Goal: Task Accomplishment & Management: Complete application form

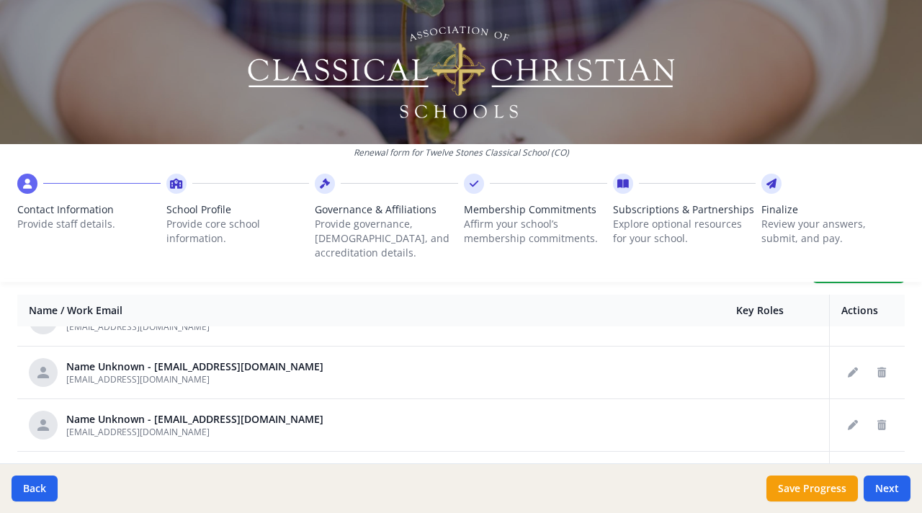
scroll to position [86, 0]
click at [878, 367] on icon "Delete staff" at bounding box center [882, 372] width 9 height 10
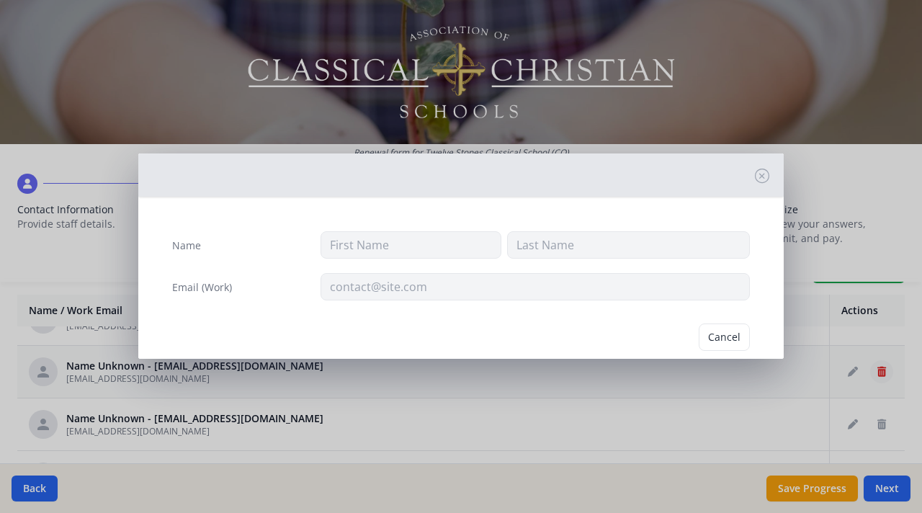
type input "[EMAIL_ADDRESS][DOMAIN_NAME]"
click at [649, 344] on button "Cancel" at bounding box center [669, 337] width 51 height 27
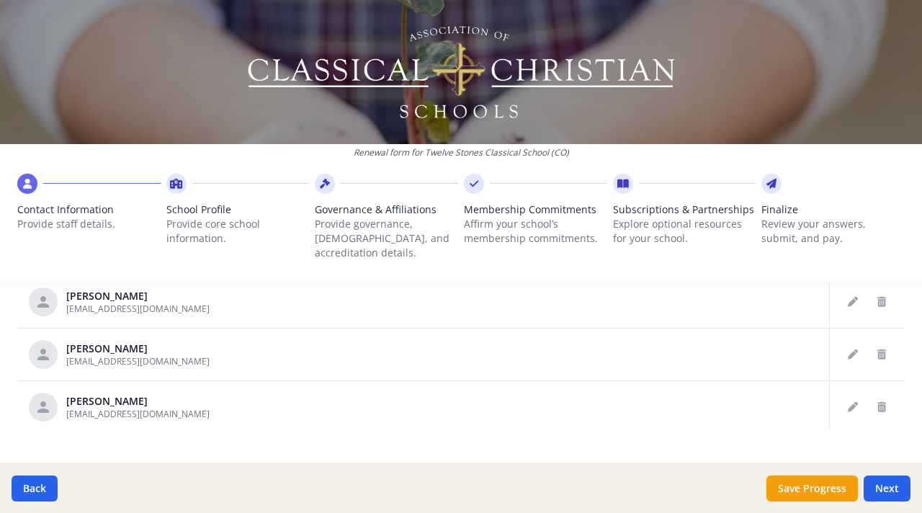
scroll to position [894, 0]
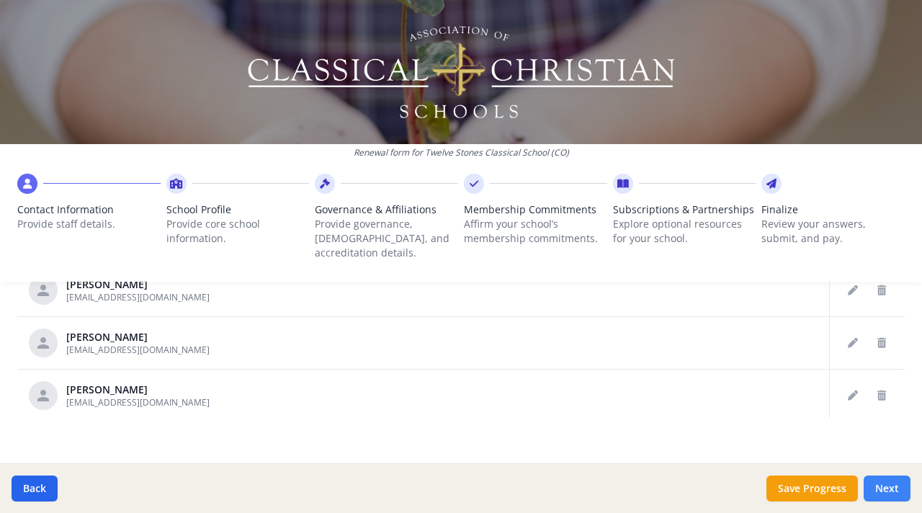
click at [887, 493] on button "Next" at bounding box center [887, 489] width 47 height 26
type input "(719) 204-3494"
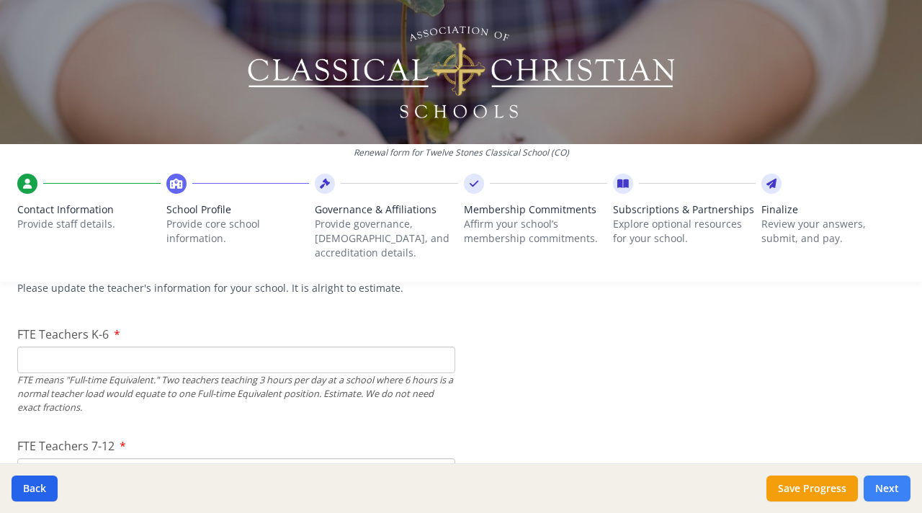
scroll to position [881, 0]
click at [339, 350] on input "FTE Teachers K-6" at bounding box center [236, 363] width 438 height 27
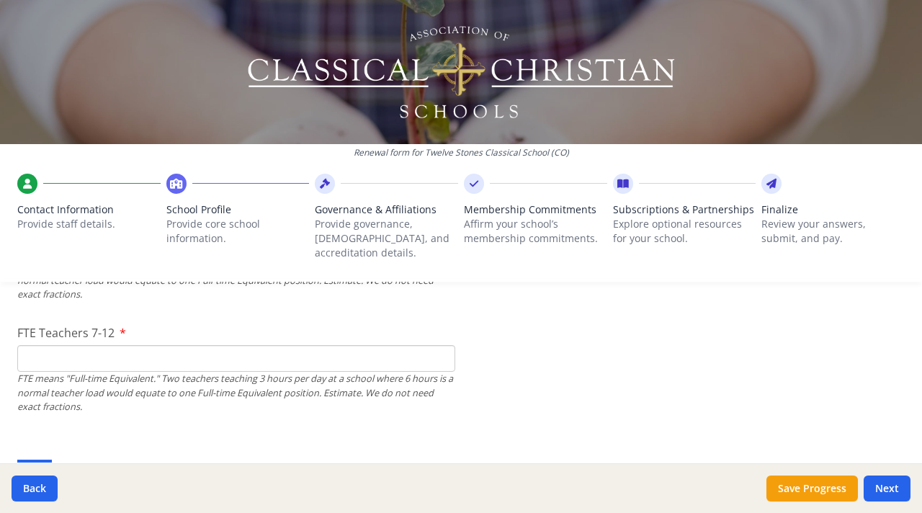
scroll to position [997, 0]
type input "2"
click at [203, 349] on input "FTE Teachers 7-12" at bounding box center [236, 357] width 438 height 27
type input "4"
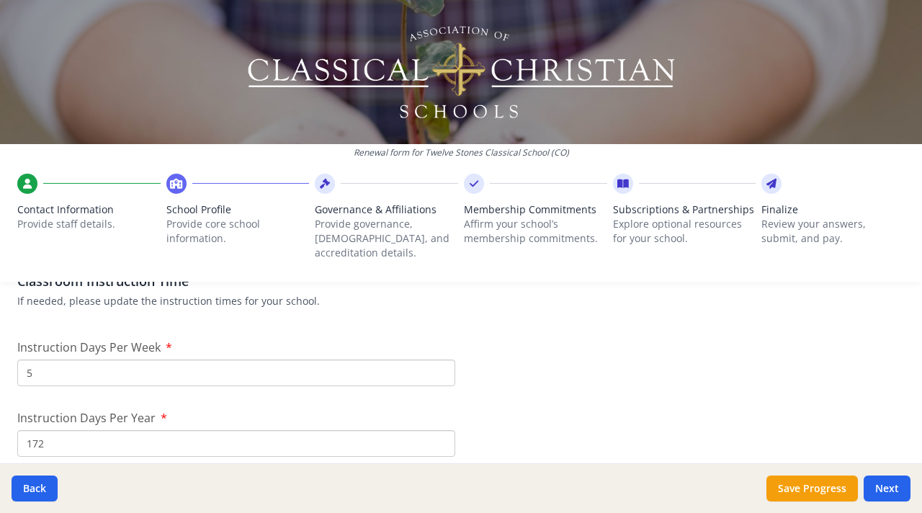
scroll to position [1199, 0]
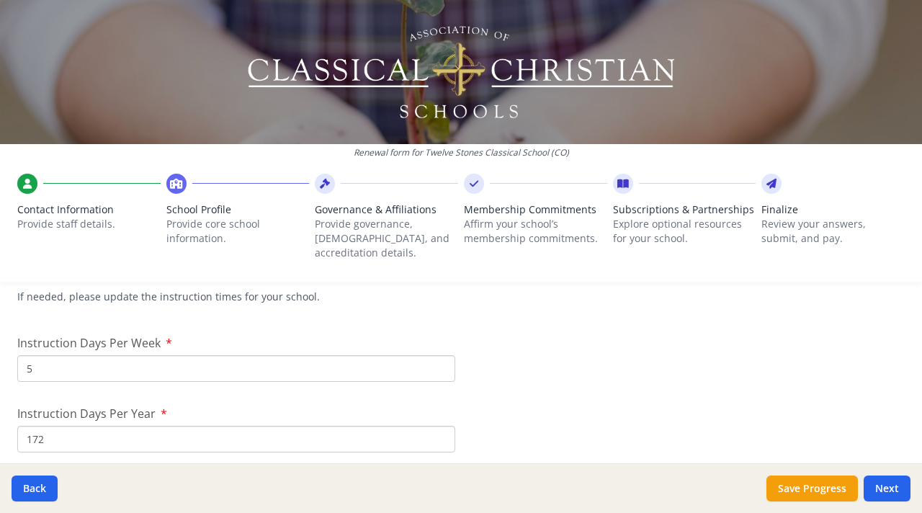
type input "5"
click at [281, 356] on input "5" at bounding box center [236, 368] width 438 height 27
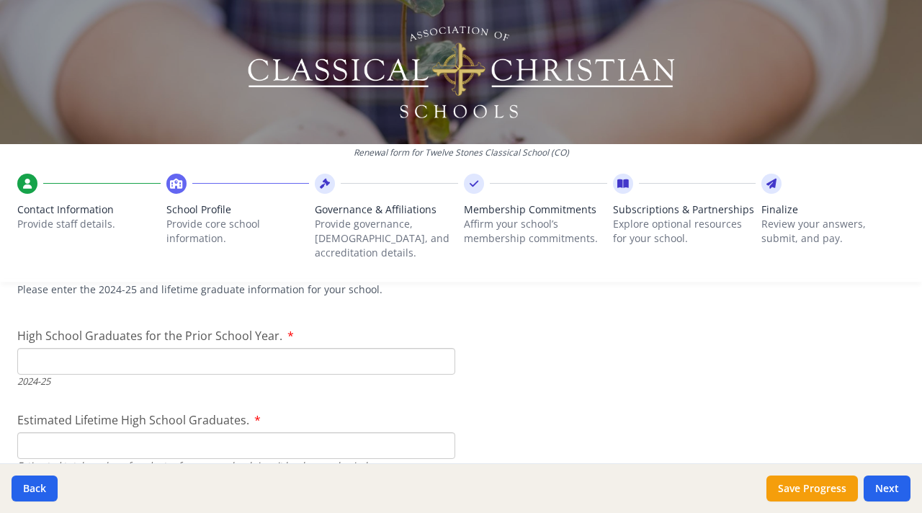
scroll to position [2073, 0]
click at [391, 348] on input "High School Graduates for the Prior School Year." at bounding box center [236, 361] width 438 height 27
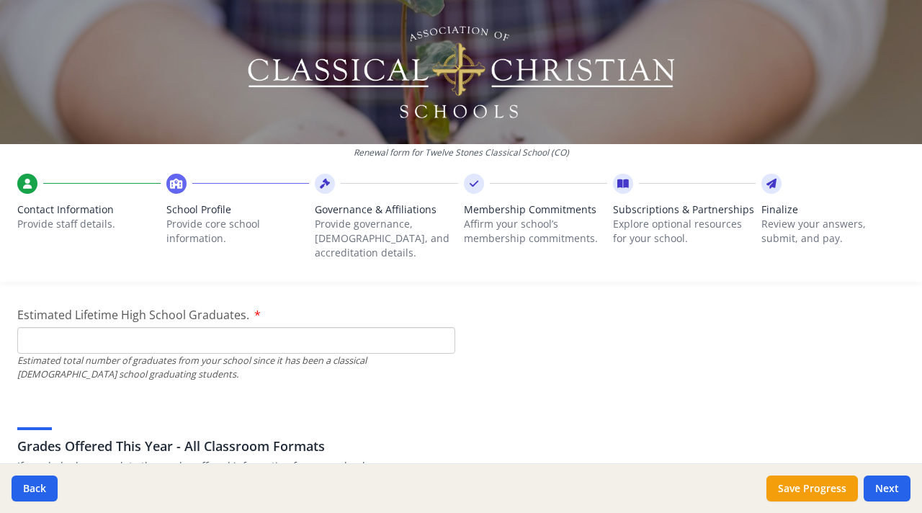
scroll to position [2180, 0]
type input "0"
click at [365, 325] on input "Estimated Lifetime High School Graduates." at bounding box center [236, 338] width 438 height 27
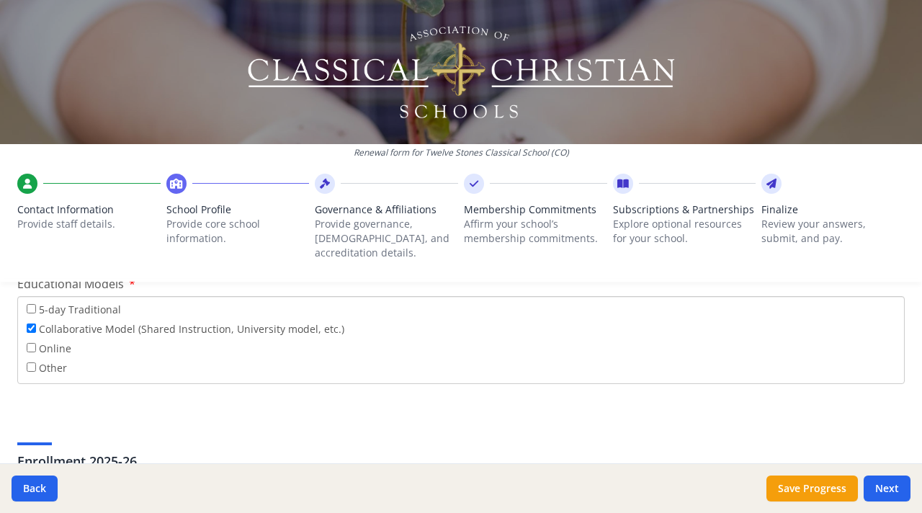
scroll to position [2659, 0]
type input "12"
click at [9, 349] on div "Federal Employer Identification Number If needed, please update Federal Employe…" at bounding box center [461, 189] width 922 height 5040
click at [31, 361] on input "Other" at bounding box center [31, 365] width 9 height 9
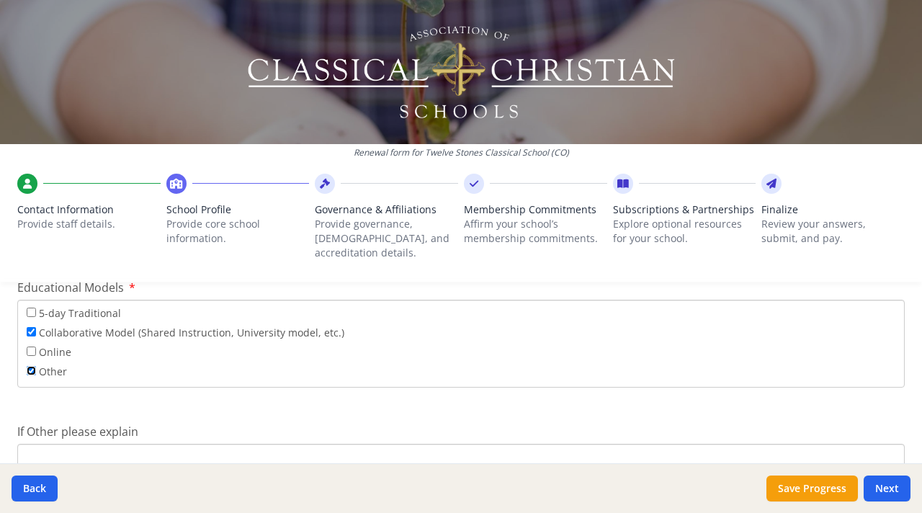
scroll to position [2654, 0]
click at [30, 367] on input "Other" at bounding box center [31, 371] width 9 height 9
click at [31, 367] on input "Other" at bounding box center [31, 371] width 9 height 9
checkbox input "true"
click at [200, 445] on input "If Other please explain" at bounding box center [461, 458] width 888 height 27
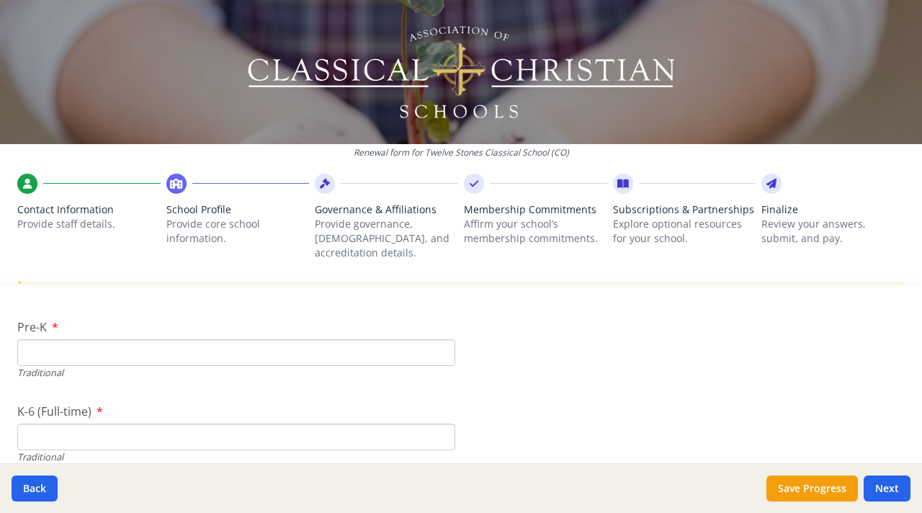
scroll to position [3067, 0]
type input "Enrichment Program"
click at [402, 342] on input "Pre-K" at bounding box center [236, 355] width 438 height 27
type input "3"
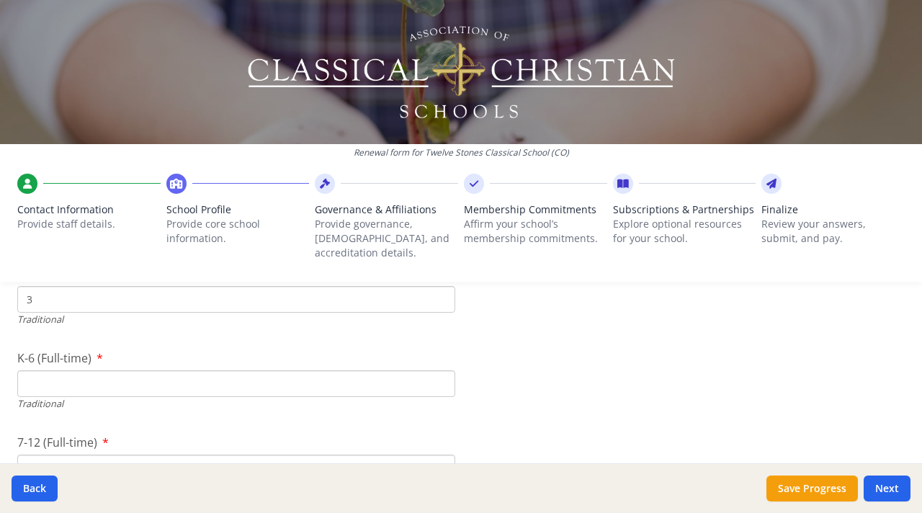
click at [415, 370] on input "K-6 (Full-time)" at bounding box center [236, 383] width 438 height 27
type input "2"
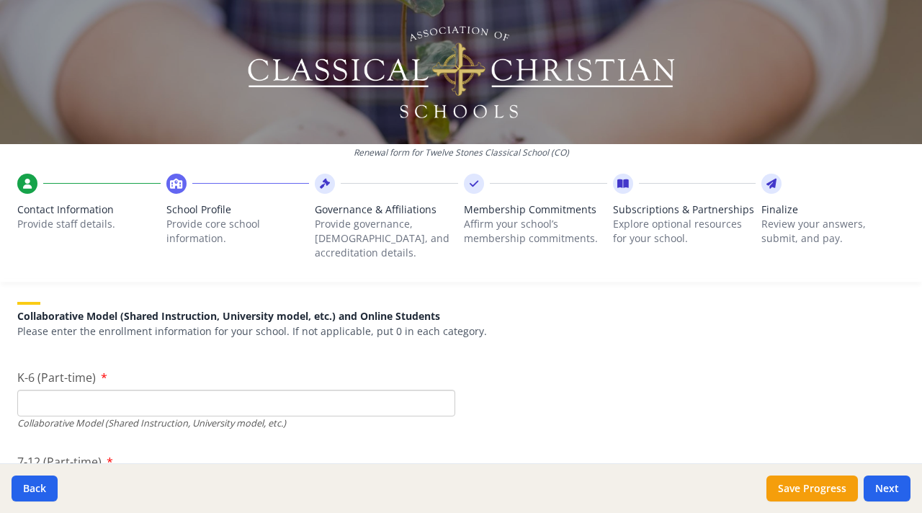
scroll to position [3477, 0]
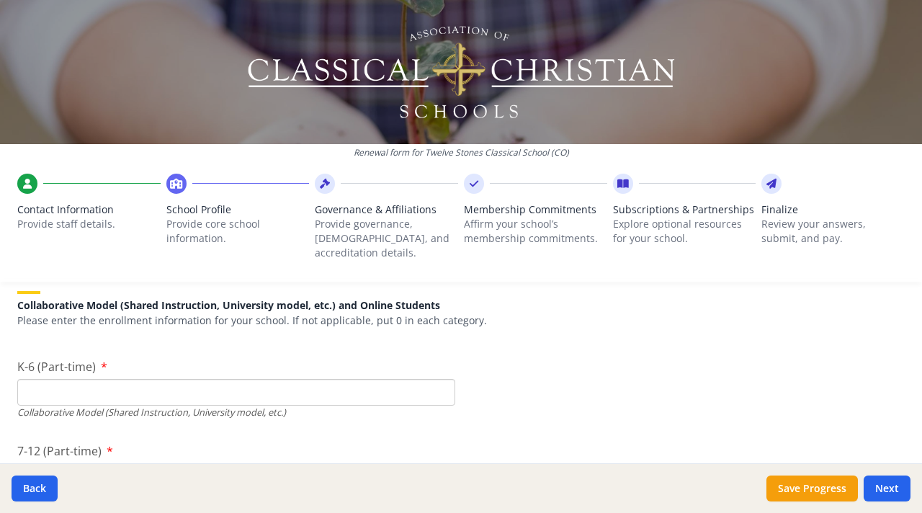
click at [385, 380] on input "K-6 (Part-time)" at bounding box center [236, 392] width 438 height 27
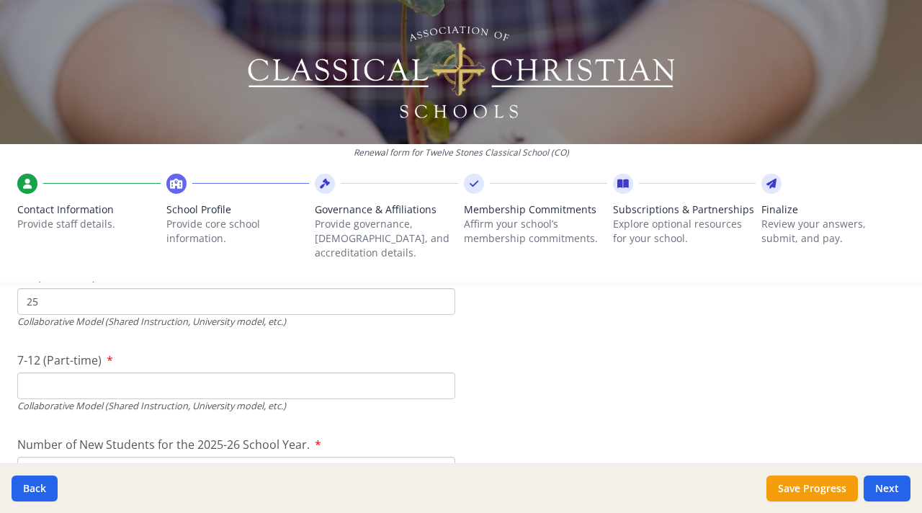
scroll to position [3569, 0]
type input "25"
click at [425, 372] on input "7-12 (Part-time)" at bounding box center [236, 385] width 438 height 27
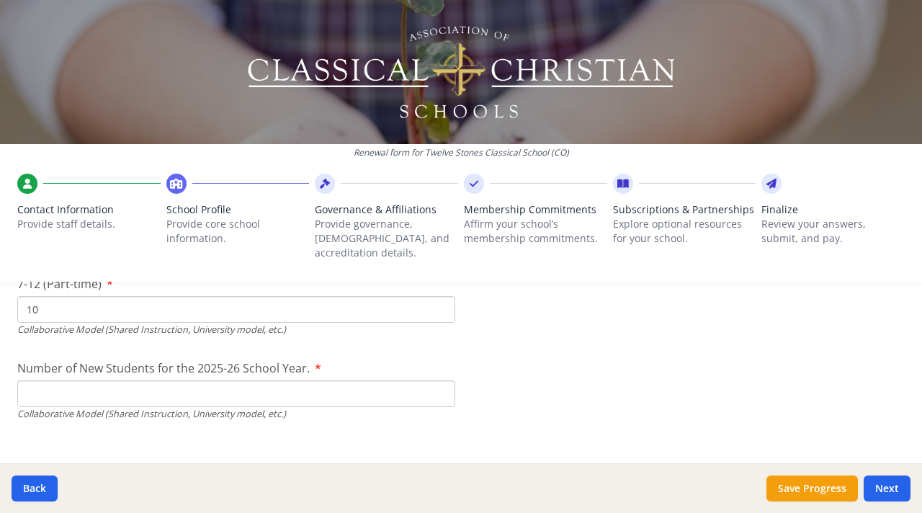
scroll to position [3648, 0]
type input "10"
click at [383, 66] on input "Number of New Students for the 2025-26 School Year." at bounding box center [236, 52] width 438 height 27
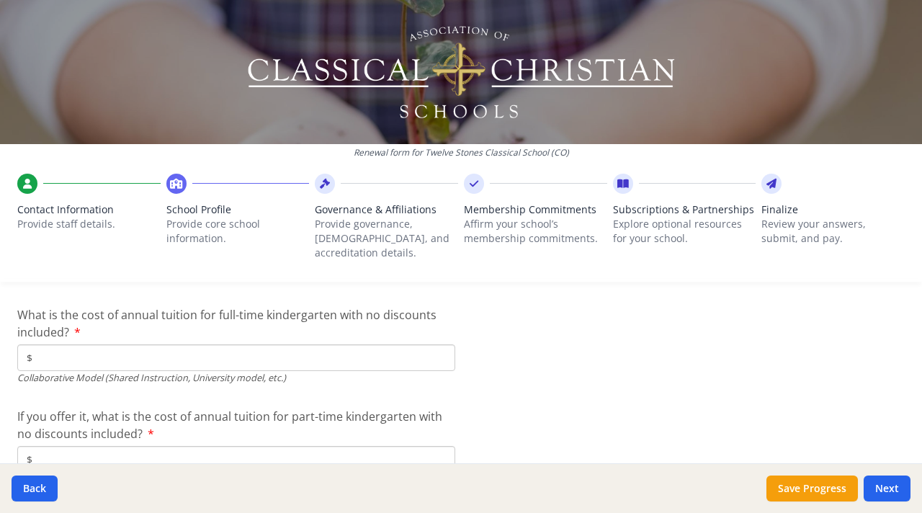
scroll to position [4540, 0]
type input "5"
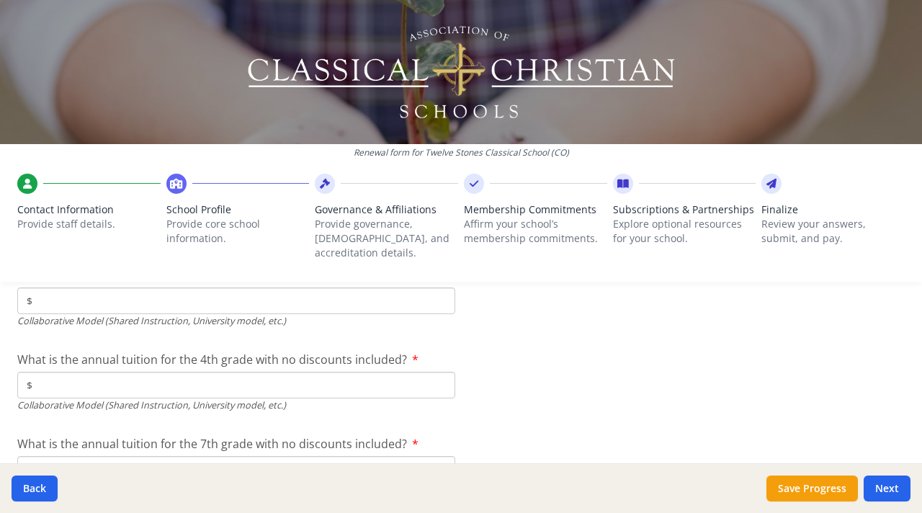
scroll to position [4700, 0]
type input "$4 600"
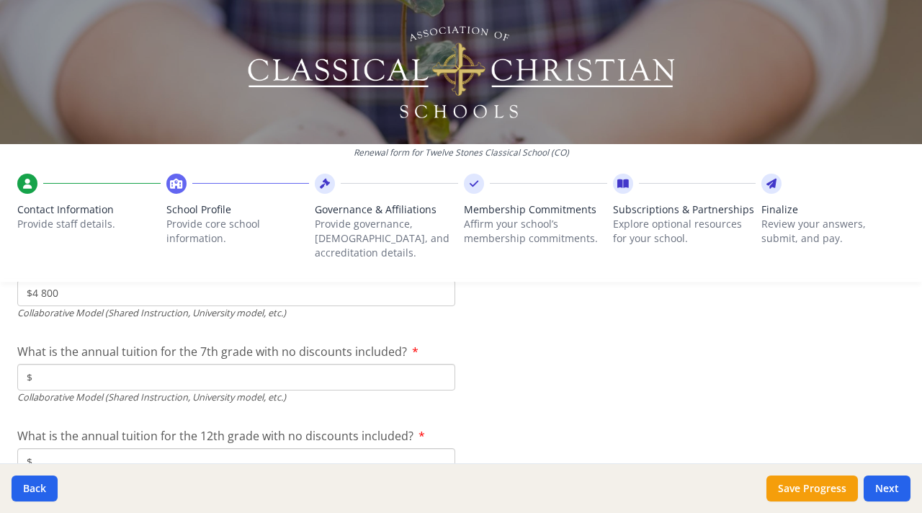
type input "$4 800"
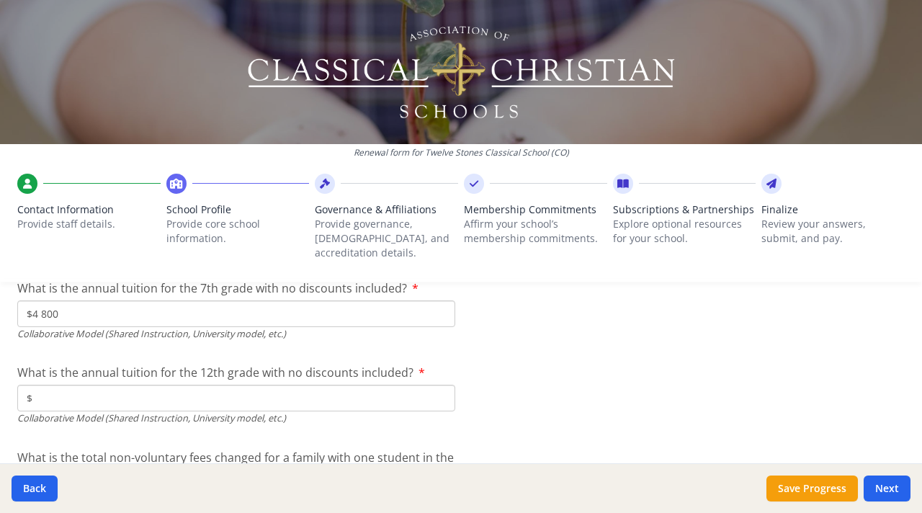
scroll to position [4867, 0]
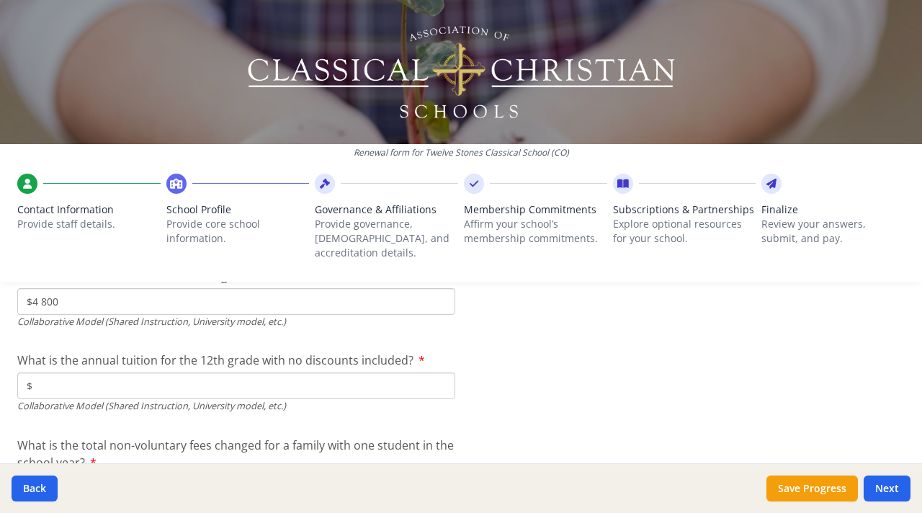
type input "$4 800"
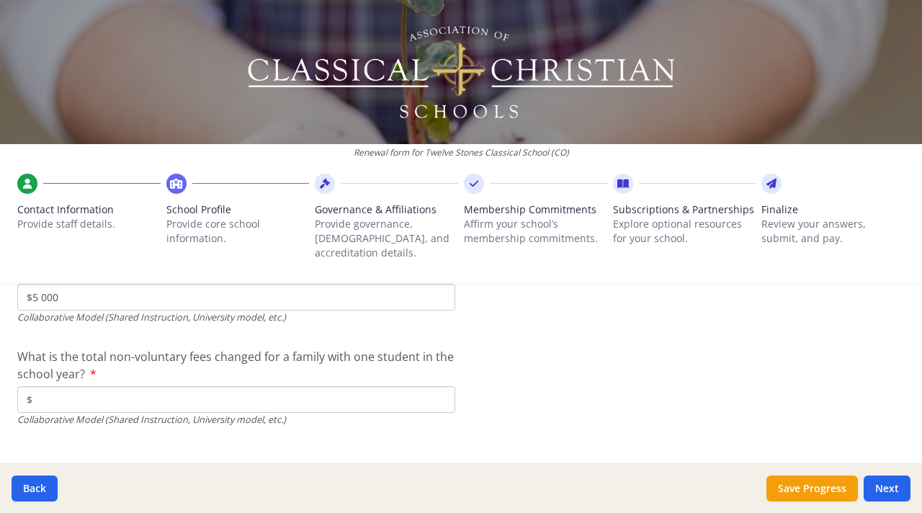
scroll to position [4963, 0]
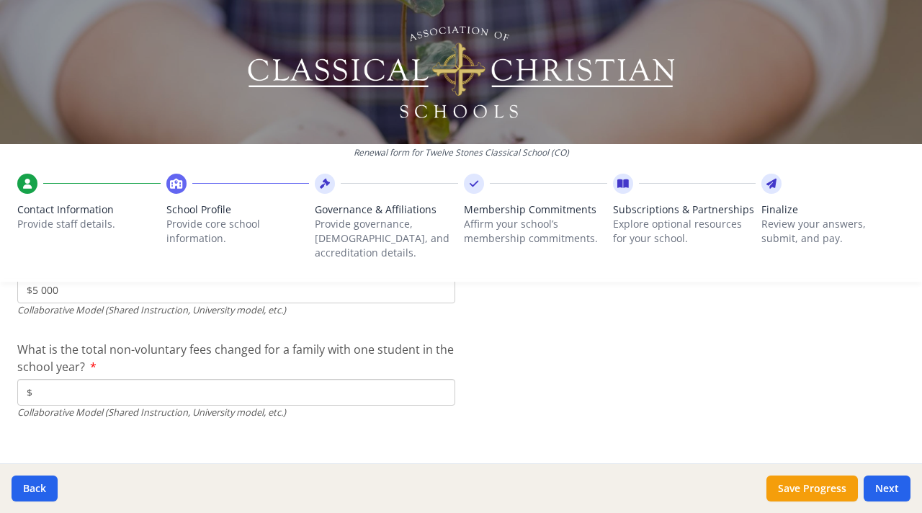
type input "$5 000"
click at [399, 379] on input "$" at bounding box center [236, 392] width 438 height 27
type input "$245"
click at [892, 497] on button "Next" at bounding box center [887, 489] width 47 height 26
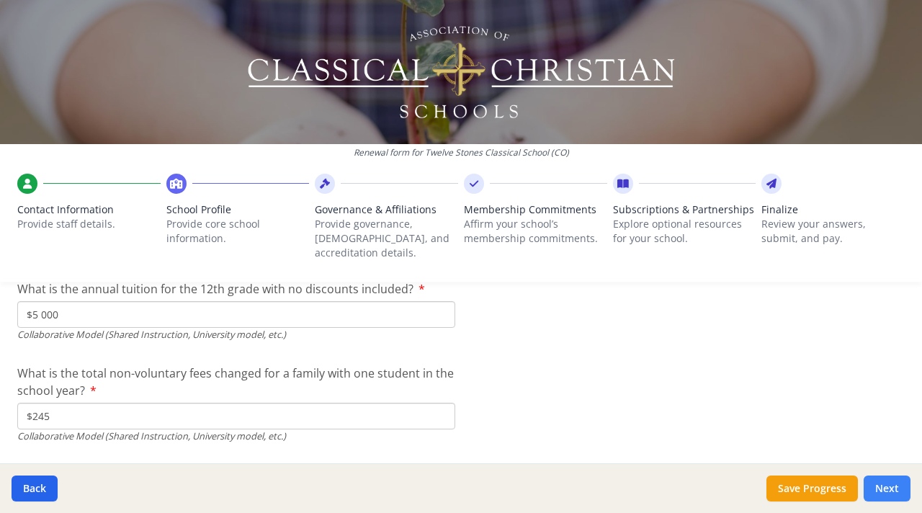
scroll to position [5185, 0]
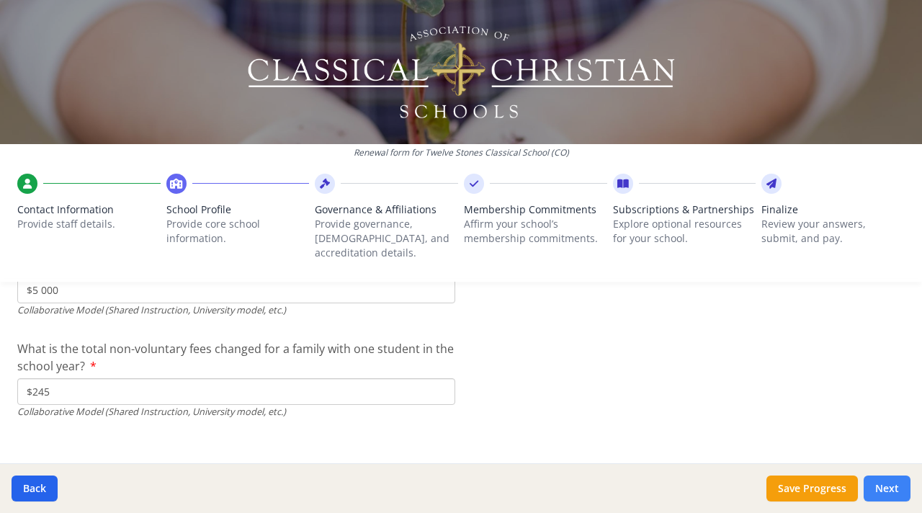
click at [882, 491] on button "Next" at bounding box center [887, 489] width 47 height 26
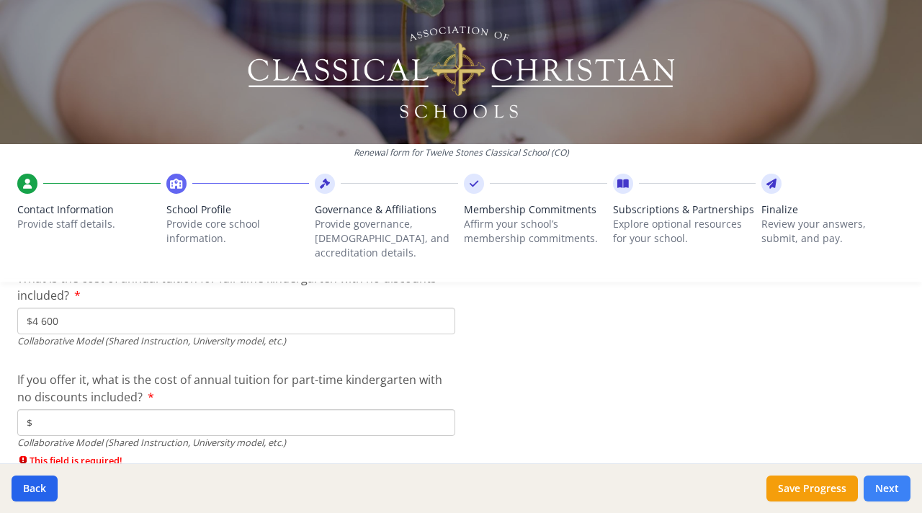
scroll to position [4775, 0]
type input "$0"
click at [888, 490] on button "Next" at bounding box center [887, 489] width 47 height 26
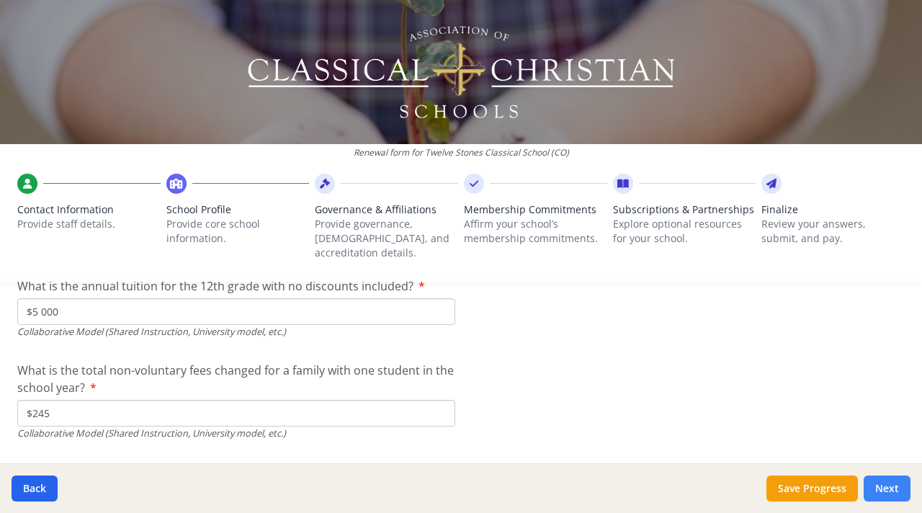
scroll to position [5160, 0]
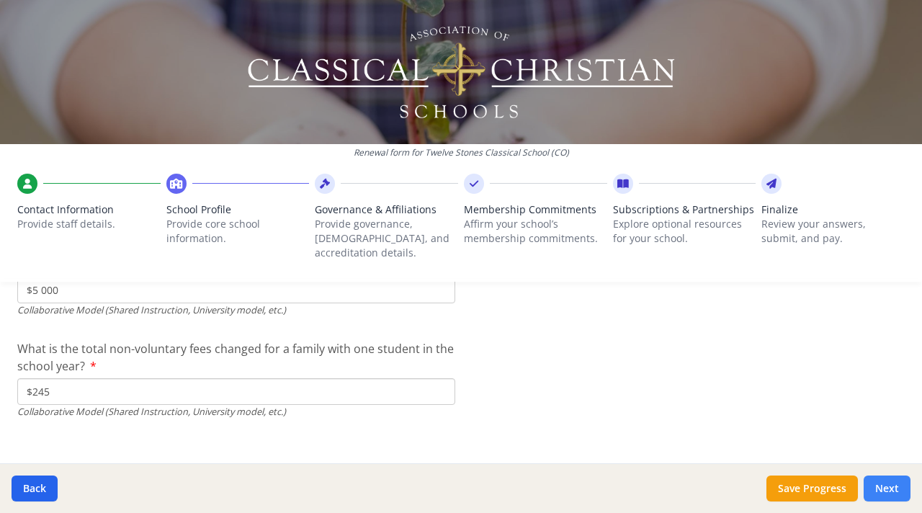
click at [891, 497] on button "Next" at bounding box center [887, 489] width 47 height 26
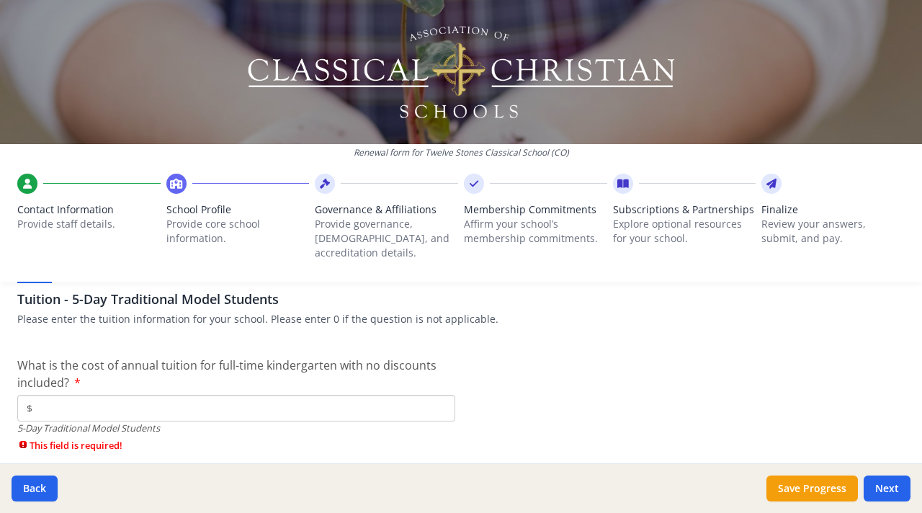
scroll to position [3882, 0]
click at [363, 394] on input "$" at bounding box center [236, 407] width 438 height 27
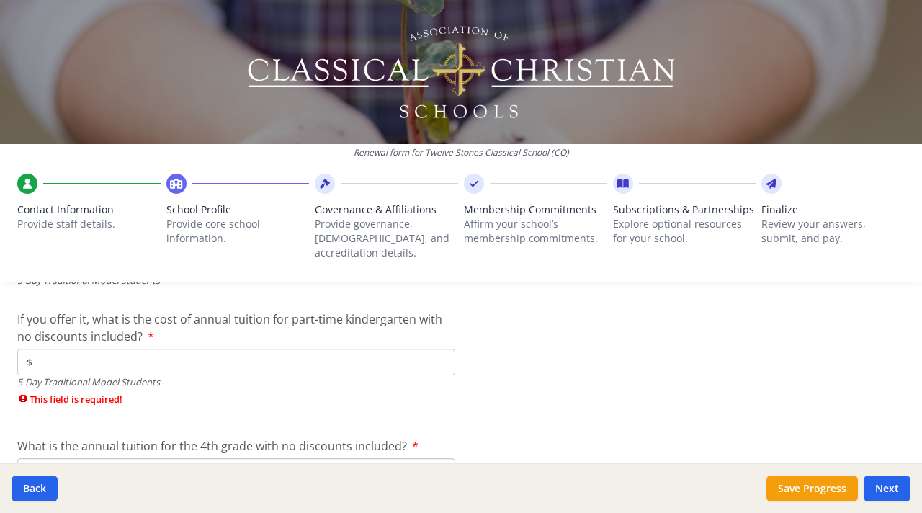
scroll to position [4029, 0]
type input "$0"
click at [123, 348] on input "$" at bounding box center [236, 361] width 438 height 27
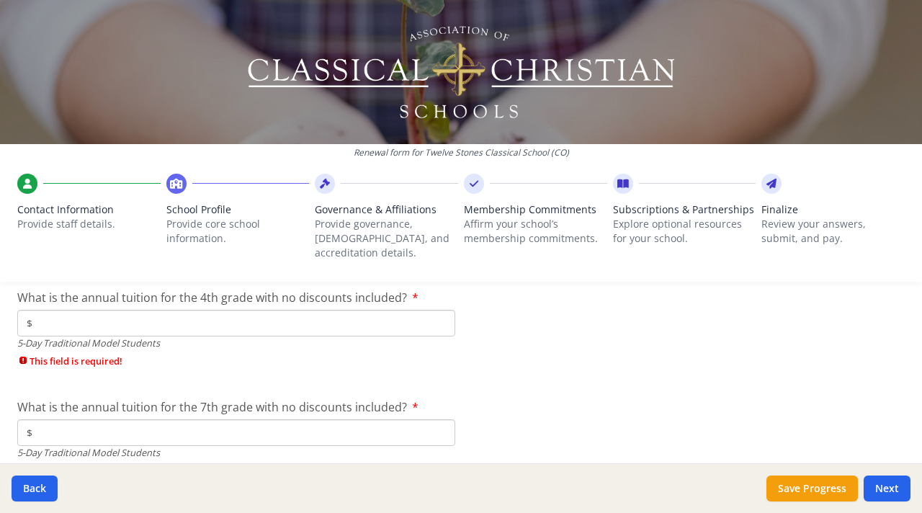
scroll to position [4157, 0]
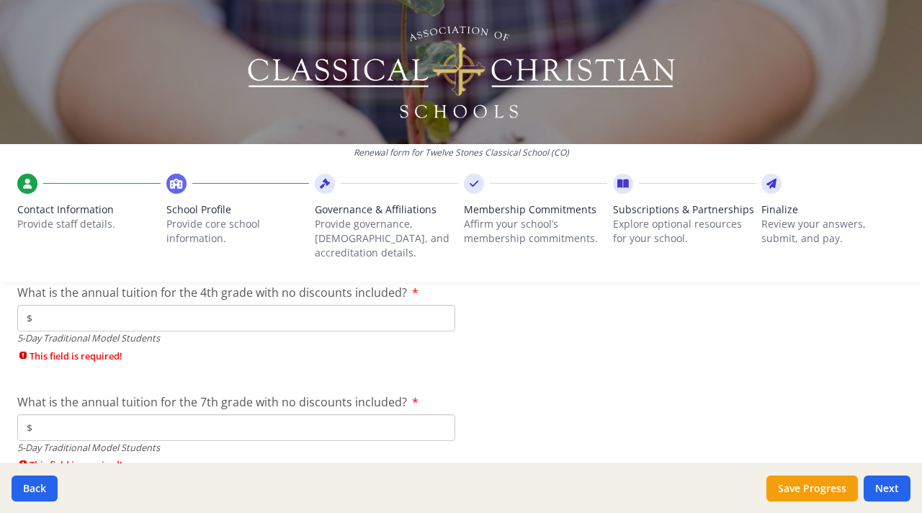
type input "$0"
click at [276, 305] on input "$" at bounding box center [236, 318] width 438 height 27
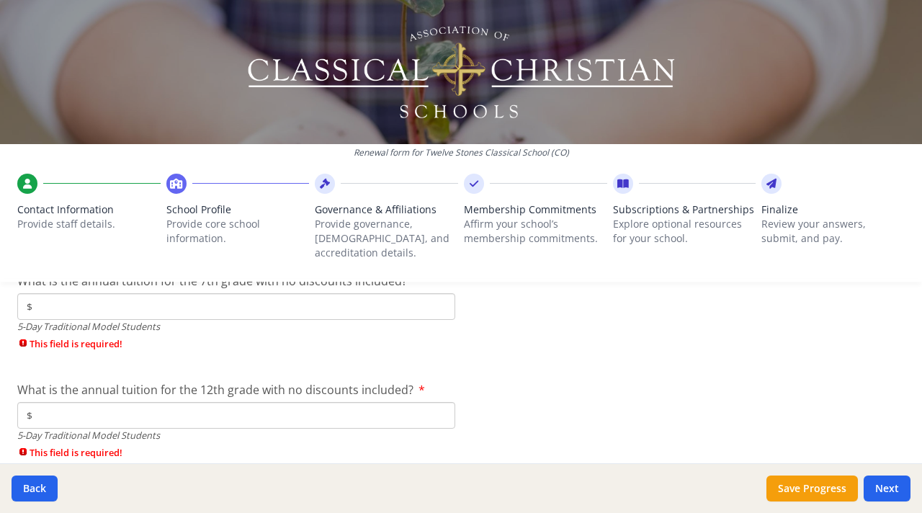
scroll to position [4253, 0]
type input "$0"
click at [290, 297] on input "$" at bounding box center [236, 307] width 438 height 27
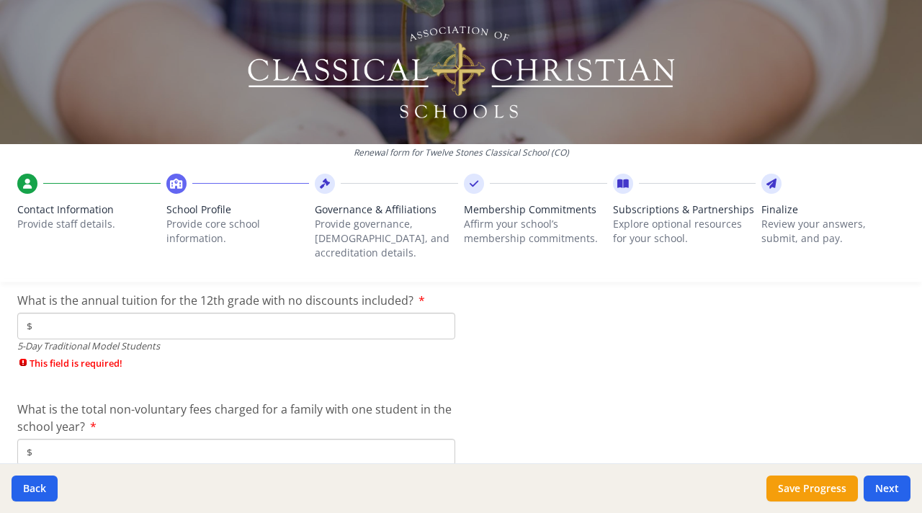
scroll to position [4332, 0]
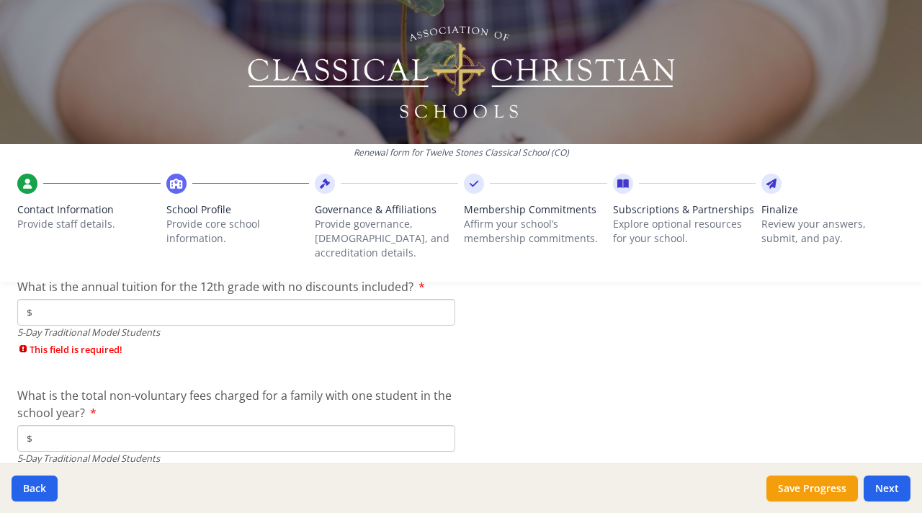
type input "$0"
click at [216, 299] on input "$" at bounding box center [236, 312] width 438 height 27
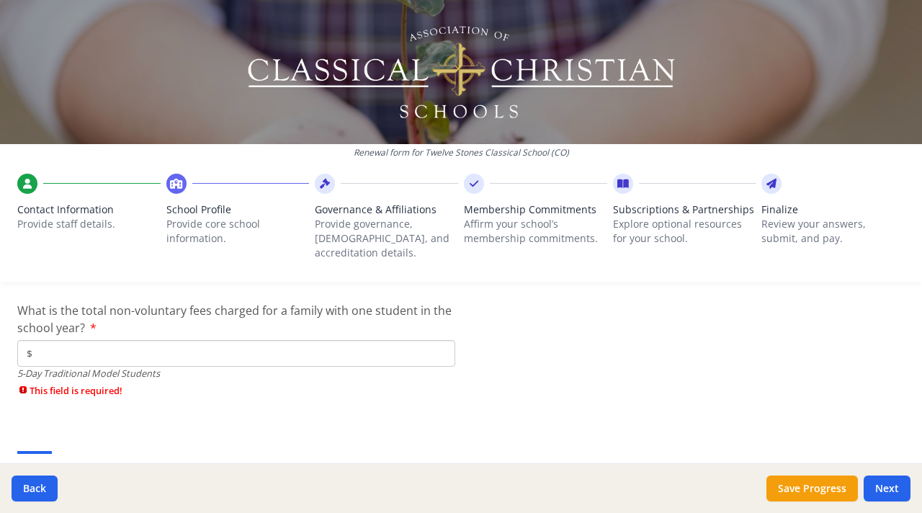
scroll to position [4405, 0]
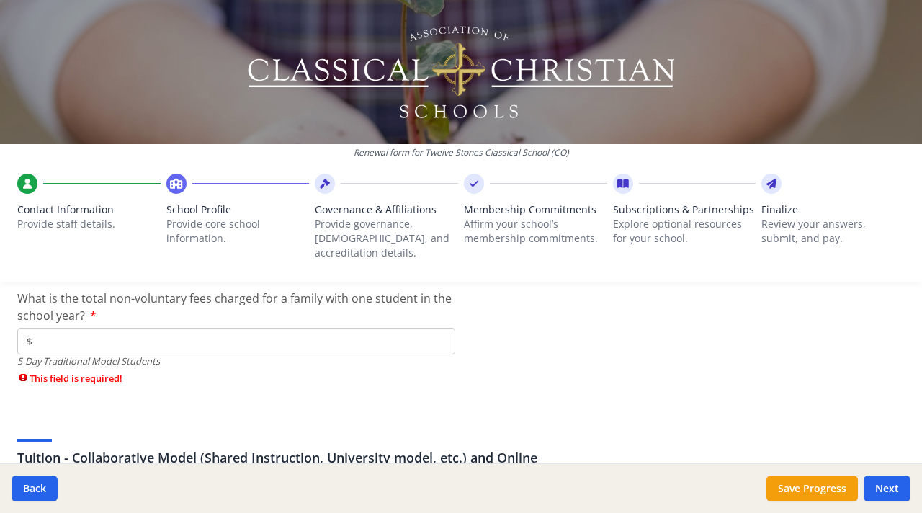
type input "$0"
click at [311, 328] on input "$" at bounding box center [236, 341] width 438 height 27
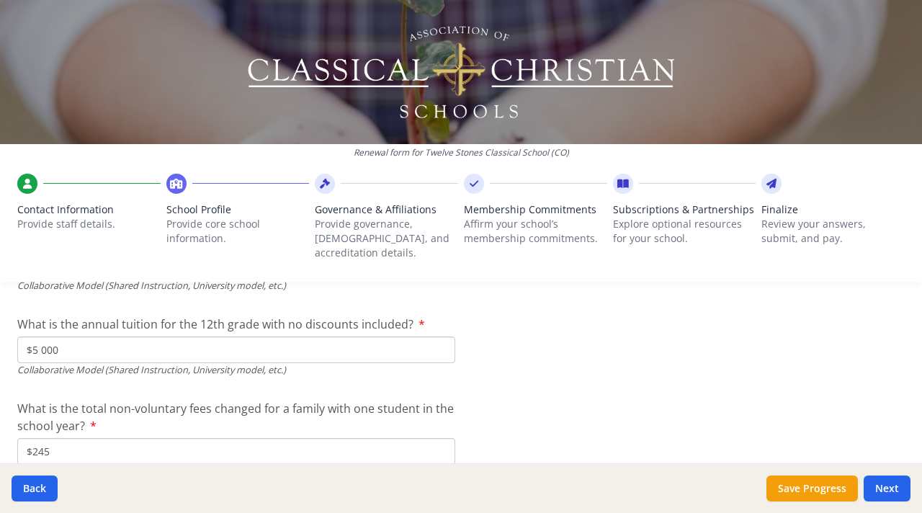
scroll to position [5012, 0]
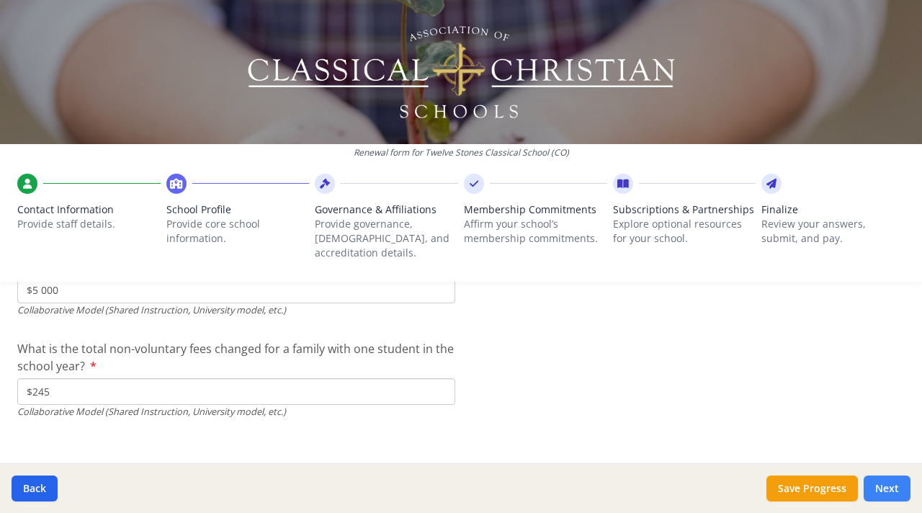
type input "$0"
click at [879, 483] on button "Next" at bounding box center [887, 489] width 47 height 26
click at [883, 494] on button "Next" at bounding box center [887, 489] width 47 height 26
click at [886, 487] on button "Next" at bounding box center [887, 489] width 47 height 26
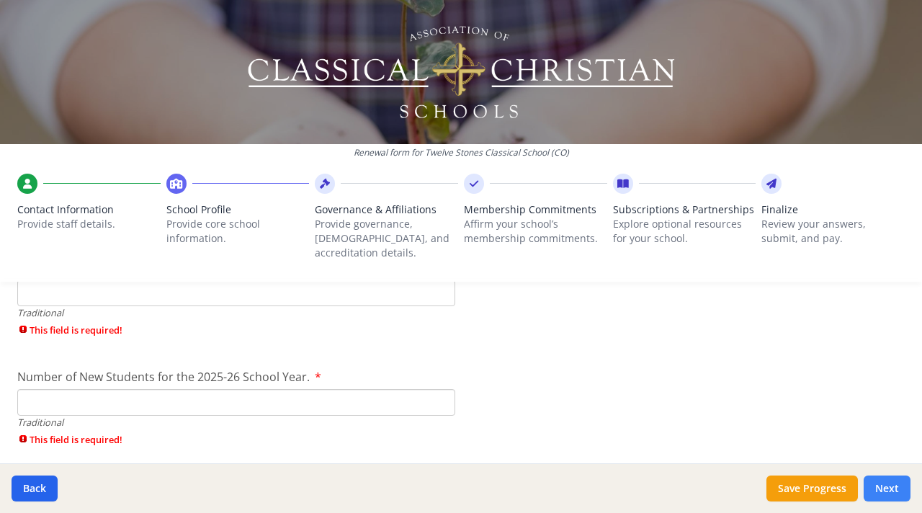
scroll to position [3321, 0]
click at [385, 391] on input "Number of New Students for the 2025-26 School Year." at bounding box center [236, 404] width 438 height 27
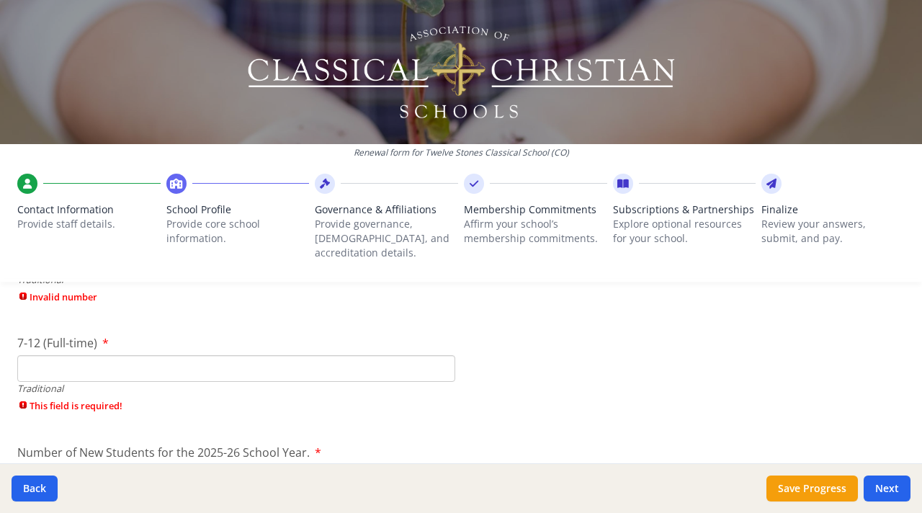
scroll to position [3245, 0]
type input "0"
click at [383, 357] on input "7-12 (Full-time)" at bounding box center [236, 370] width 438 height 27
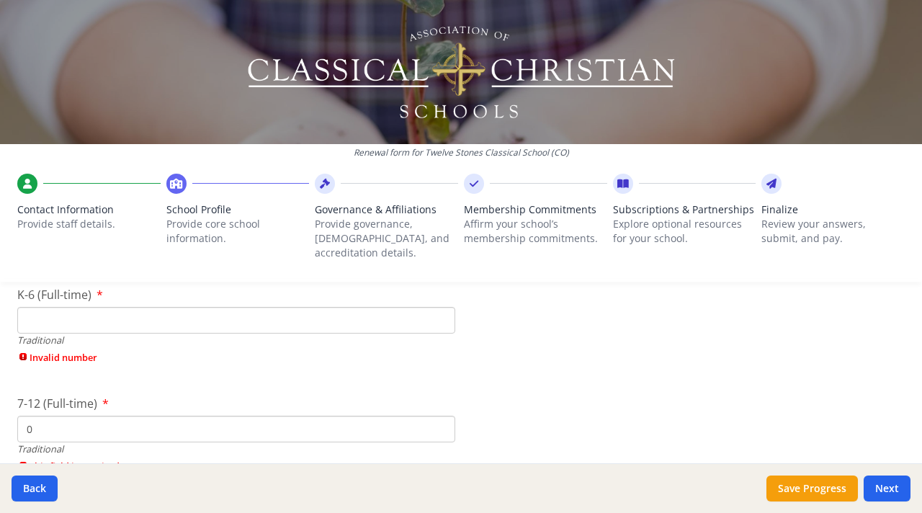
scroll to position [3154, 0]
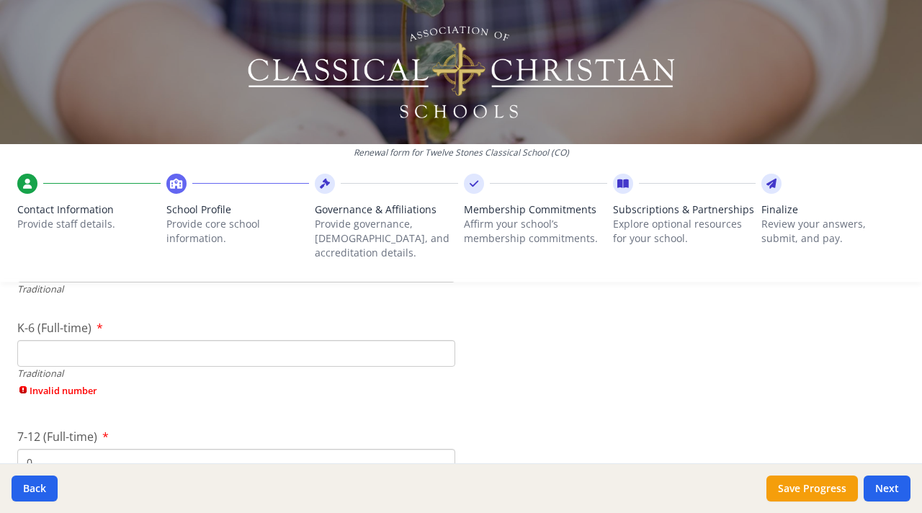
type input "0"
click at [386, 343] on input "K-6 (Full-time)" at bounding box center [236, 353] width 438 height 27
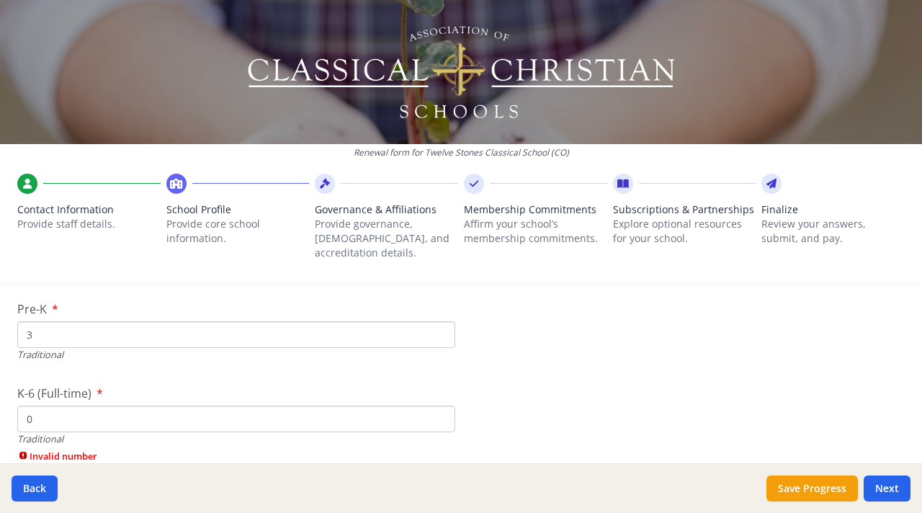
scroll to position [3040, 0]
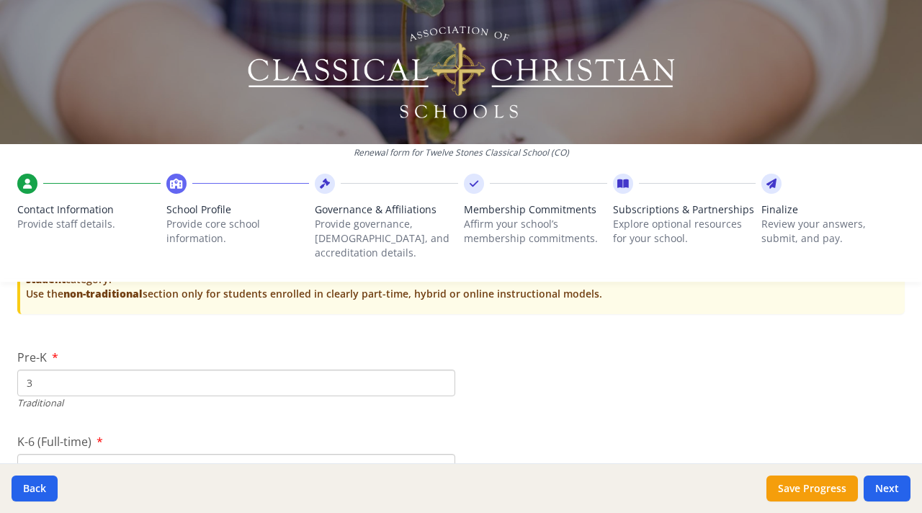
type input "0"
click at [351, 370] on input "3" at bounding box center [236, 383] width 438 height 27
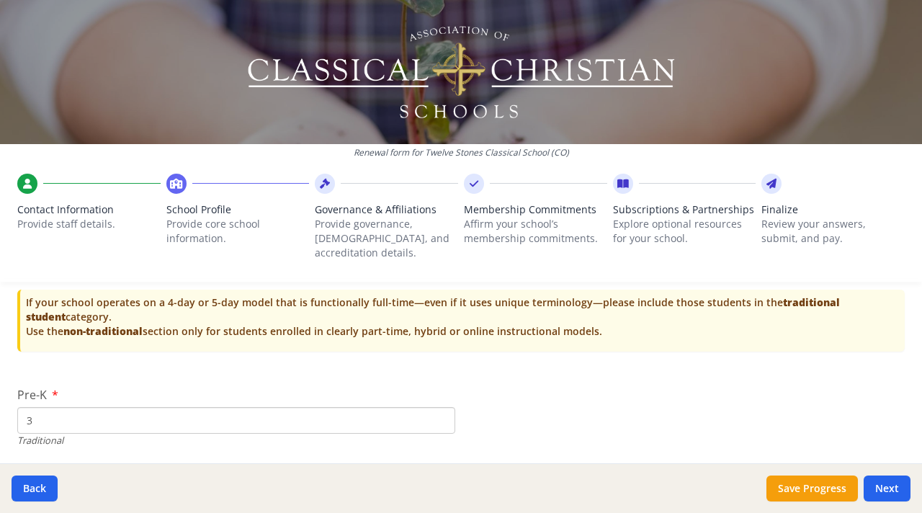
scroll to position [3003, 0]
type input "0"
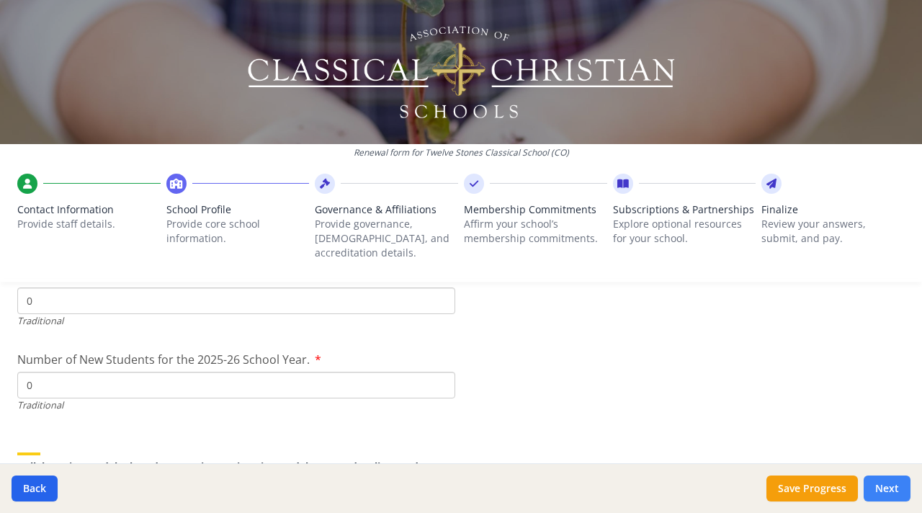
click at [893, 492] on button "Next" at bounding box center [887, 489] width 47 height 26
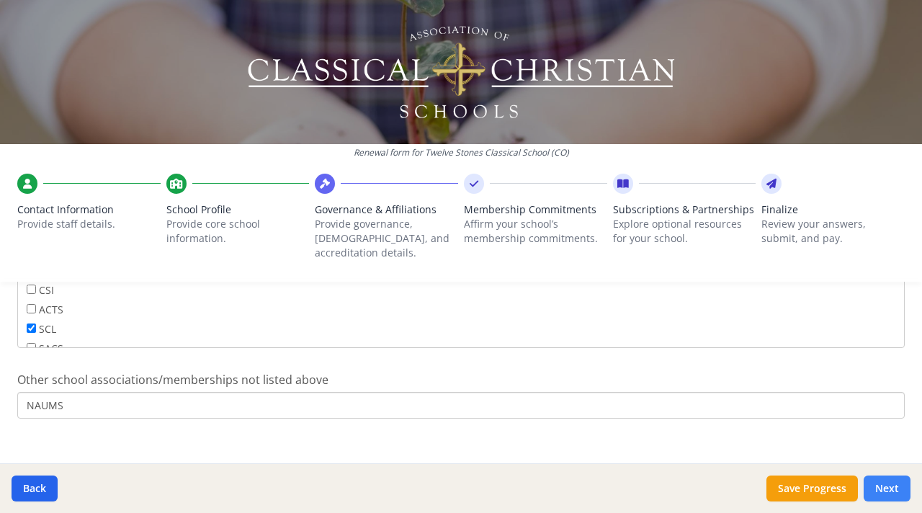
scroll to position [0, 0]
click at [879, 484] on button "Next" at bounding box center [887, 489] width 47 height 26
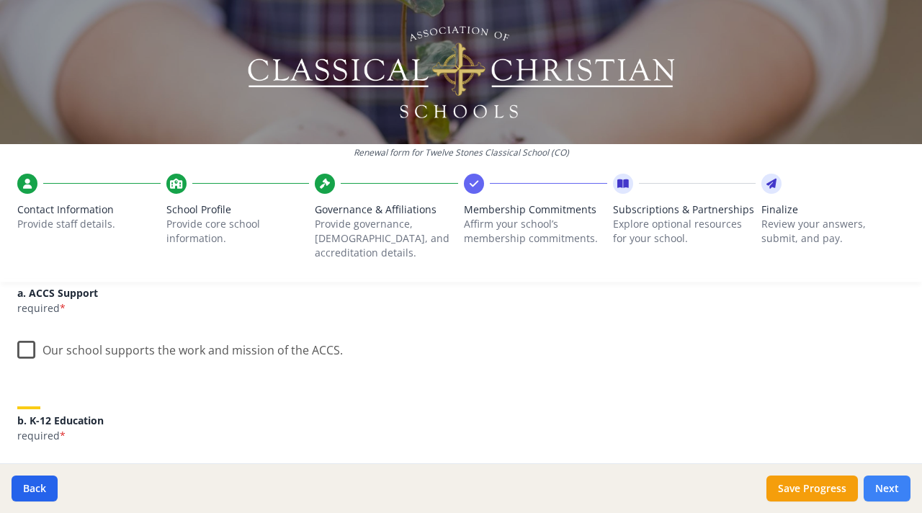
scroll to position [203, 0]
click at [24, 344] on label "Our school supports the work and mission of the ACCS." at bounding box center [180, 344] width 326 height 31
click at [0, 0] on input "Our school supports the work and mission of the ACCS." at bounding box center [0, 0] width 0 height 0
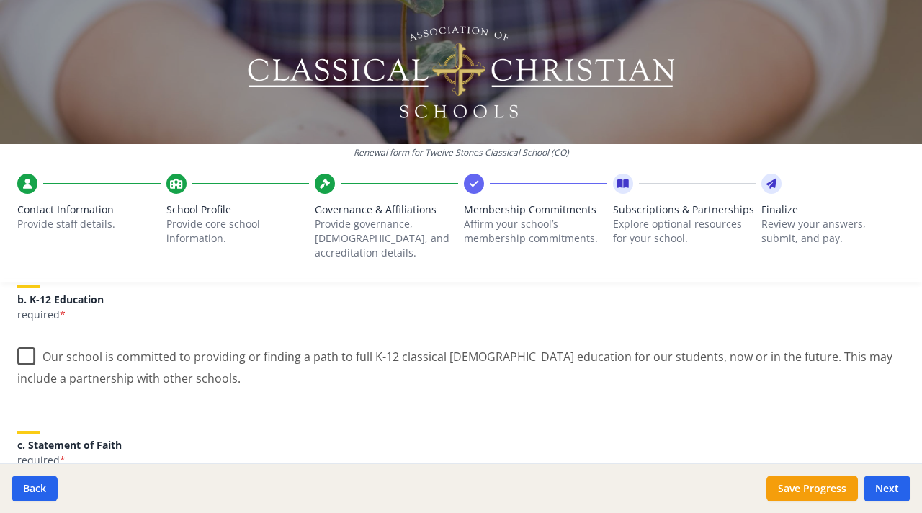
scroll to position [325, 0]
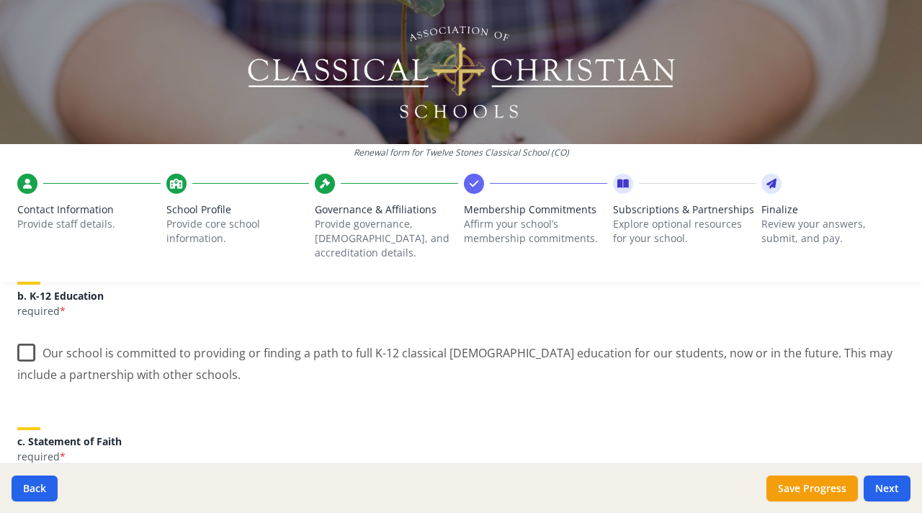
click at [17, 334] on label "Our school is committed to providing or finding a path to full K-12 classical C…" at bounding box center [461, 358] width 888 height 48
click at [0, 0] on input "Our school is committed to providing or finding a path to full K-12 classical C…" at bounding box center [0, 0] width 0 height 0
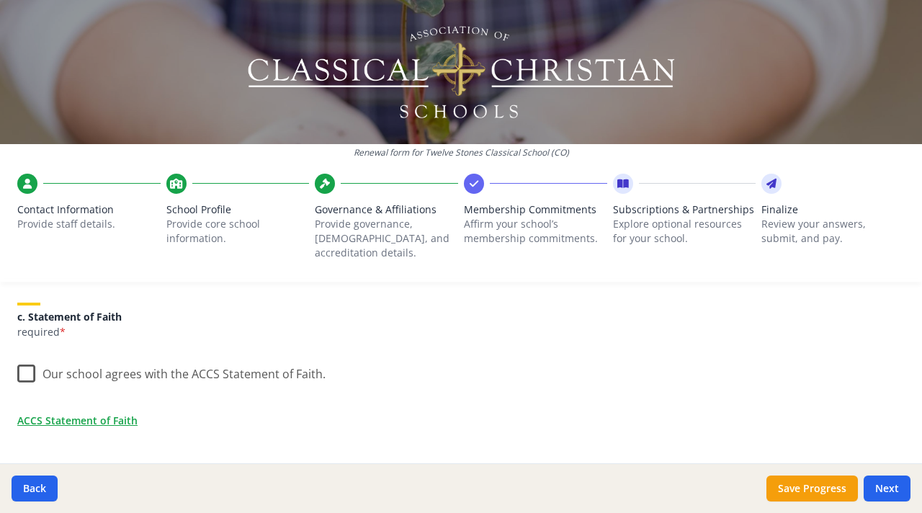
scroll to position [451, 0]
click at [22, 366] on label "Our school agrees with the ACCS Statement of Faith." at bounding box center [171, 369] width 308 height 31
click at [0, 0] on input "Our school agrees with the ACCS Statement of Faith." at bounding box center [0, 0] width 0 height 0
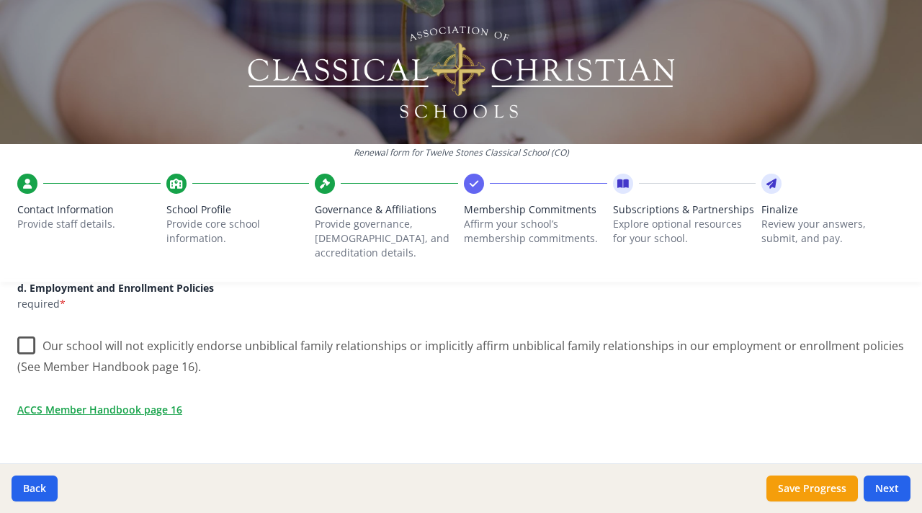
scroll to position [654, 0]
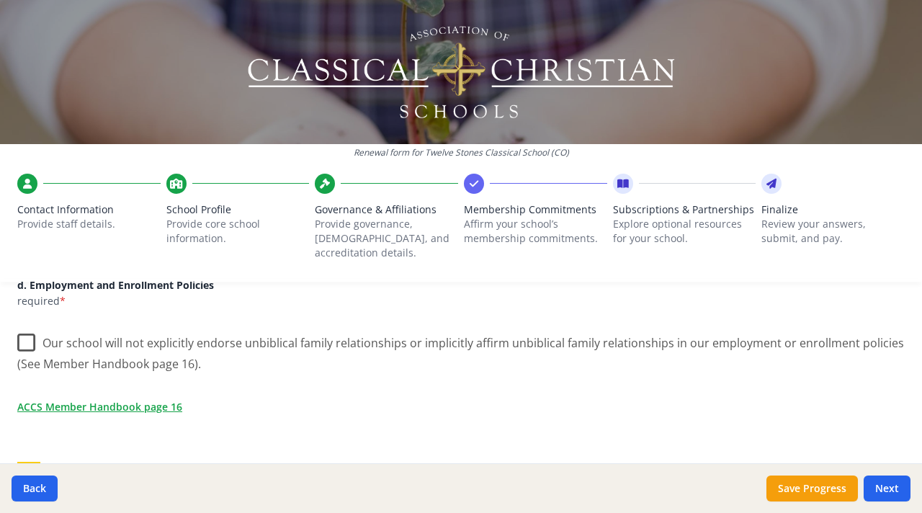
click at [26, 333] on label "Our school will not explicitly endorse unbiblical family relationships or impli…" at bounding box center [461, 348] width 888 height 48
click at [0, 0] on input "Our school will not explicitly endorse unbiblical family relationships or impli…" at bounding box center [0, 0] width 0 height 0
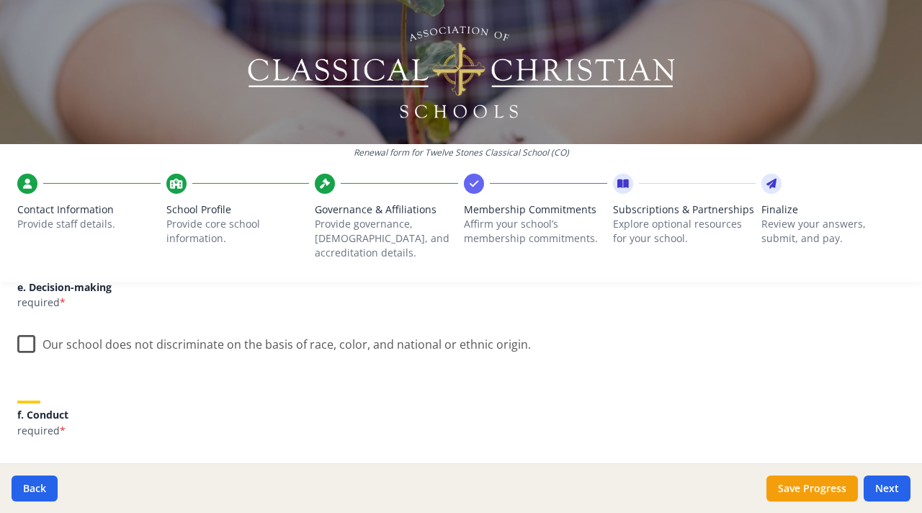
scroll to position [856, 0]
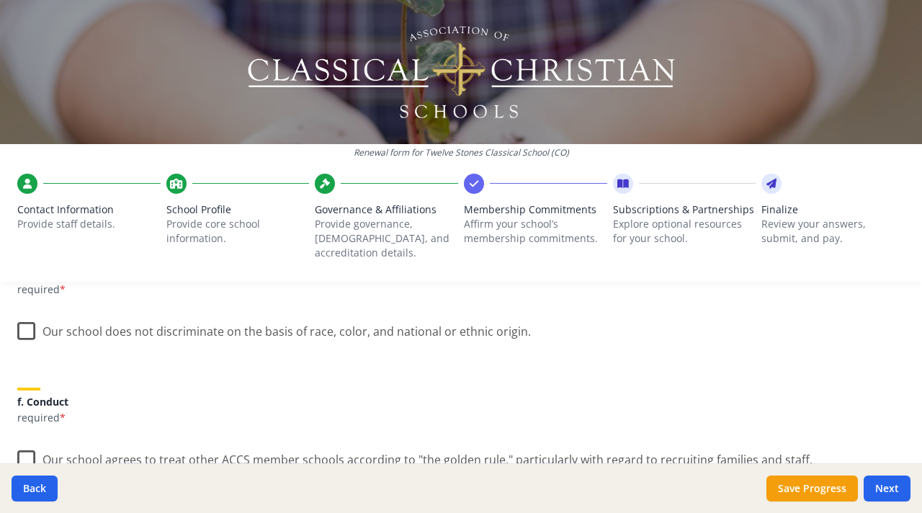
click at [25, 317] on label "Our school does not discriminate on the basis of race, color, and national or e…" at bounding box center [274, 328] width 514 height 31
click at [0, 0] on input "Our school does not discriminate on the basis of race, color, and national or e…" at bounding box center [0, 0] width 0 height 0
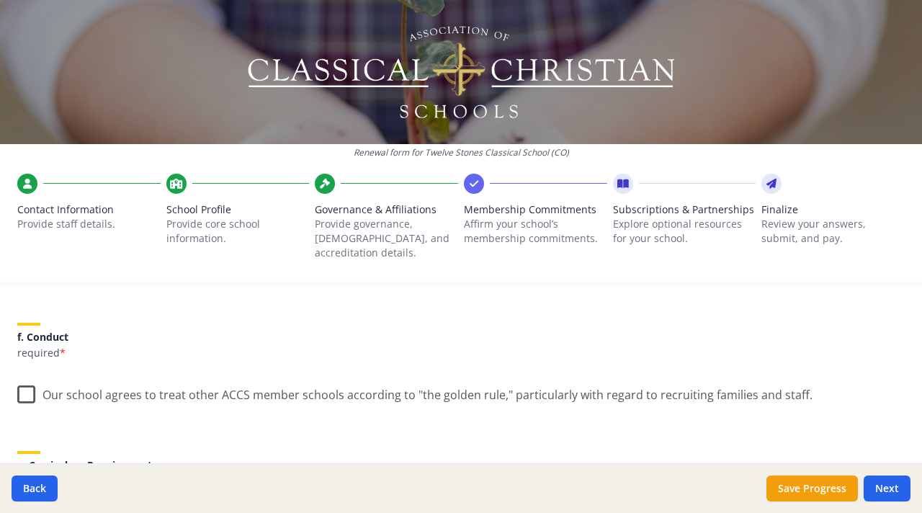
scroll to position [957, 0]
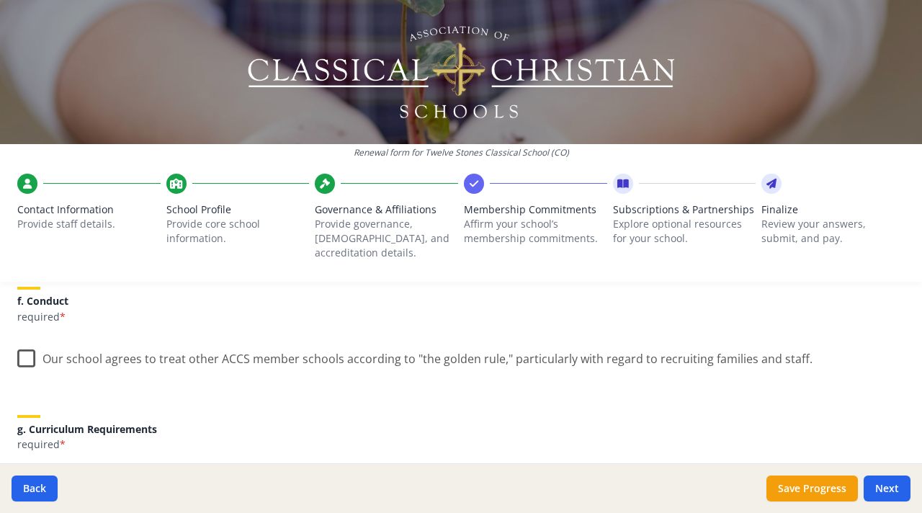
click at [32, 340] on label "Our school agrees to treat other ACCS member schools according to "the golden r…" at bounding box center [415, 355] width 796 height 31
click at [0, 0] on input "Our school agrees to treat other ACCS member schools according to "the golden r…" at bounding box center [0, 0] width 0 height 0
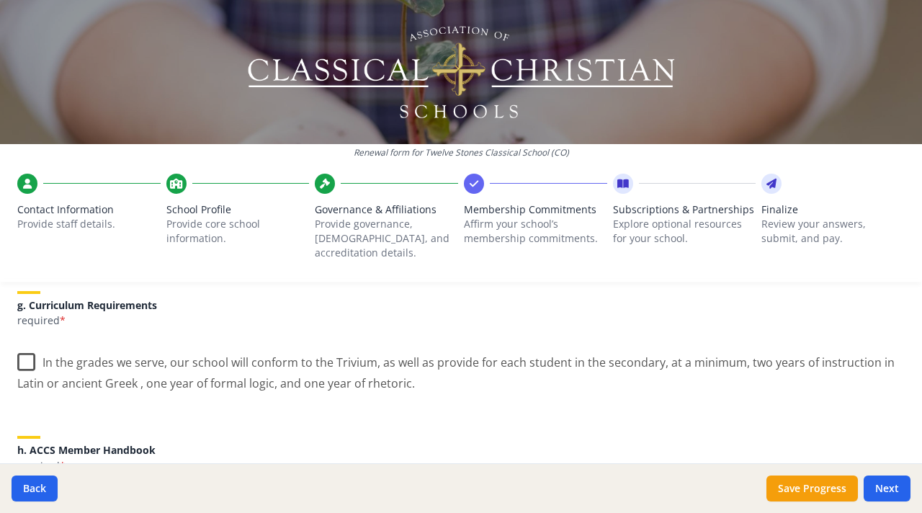
scroll to position [1090, 0]
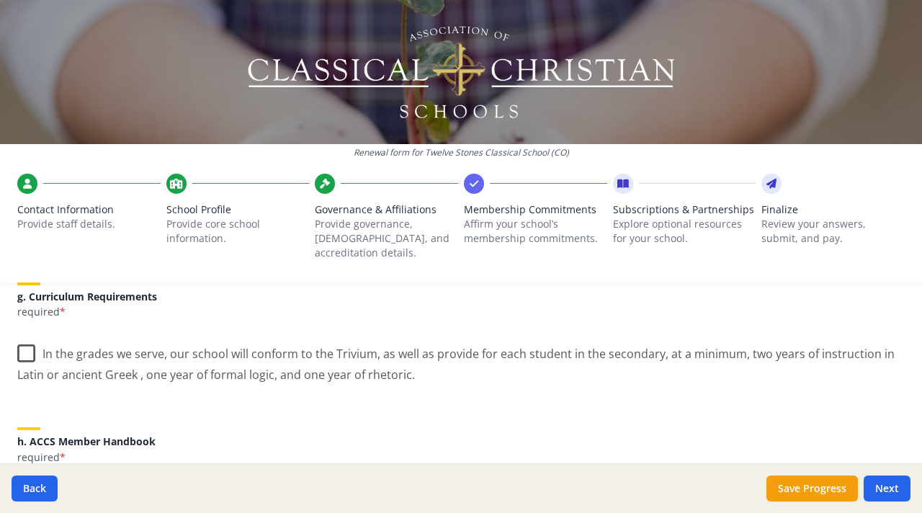
click at [37, 337] on label "In the grades we serve, our school will conform to the Trivium, as well as prov…" at bounding box center [461, 359] width 888 height 48
click at [0, 0] on input "In the grades we serve, our school will conform to the Trivium, as well as prov…" at bounding box center [0, 0] width 0 height 0
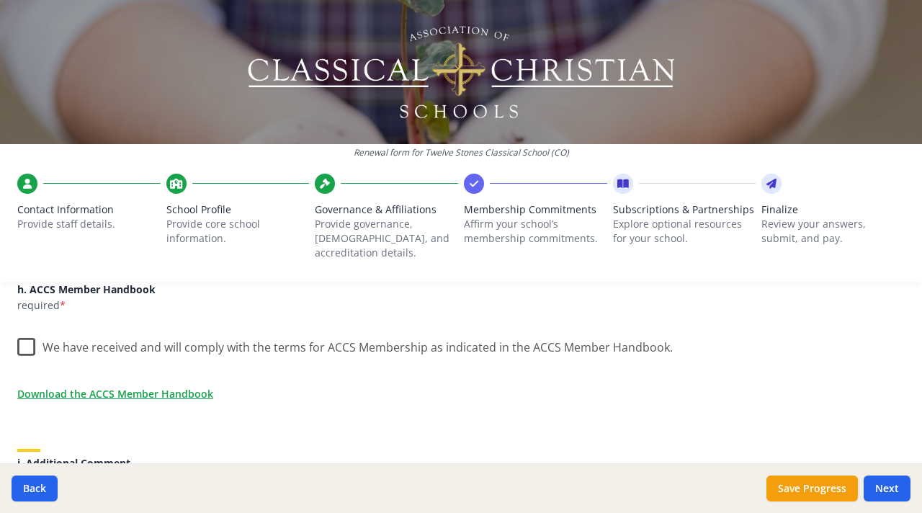
scroll to position [1242, 0]
click at [32, 332] on label "We have received and will comply with the terms for ACCS Membership as indicate…" at bounding box center [345, 343] width 656 height 31
click at [0, 0] on input "We have received and will comply with the terms for ACCS Membership as indicate…" at bounding box center [0, 0] width 0 height 0
click at [200, 386] on link "Download the ACCS Member Handbook" at bounding box center [118, 393] width 196 height 15
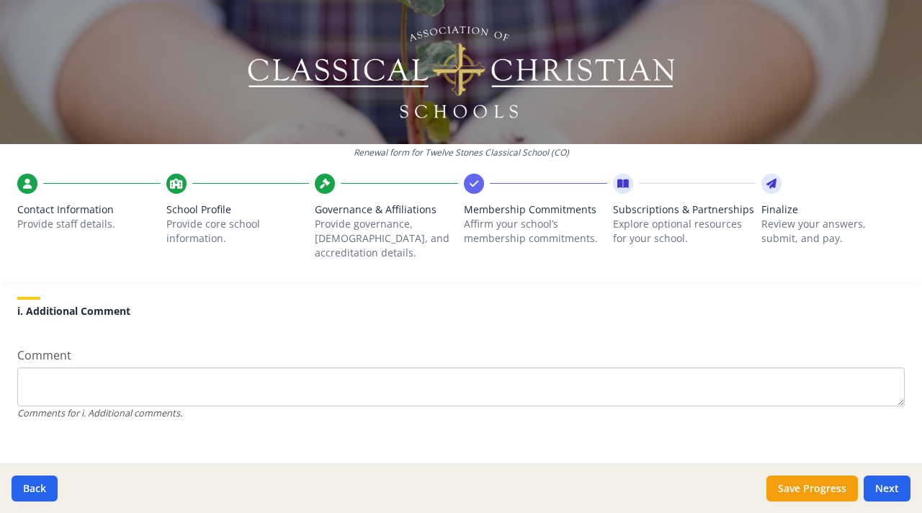
scroll to position [1397, 0]
click at [889, 483] on button "Next" at bounding box center [887, 489] width 47 height 26
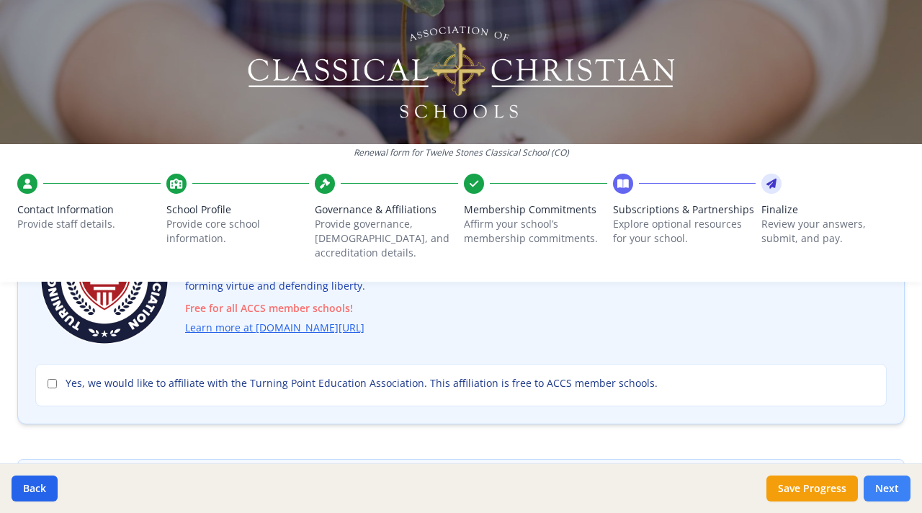
scroll to position [180, 0]
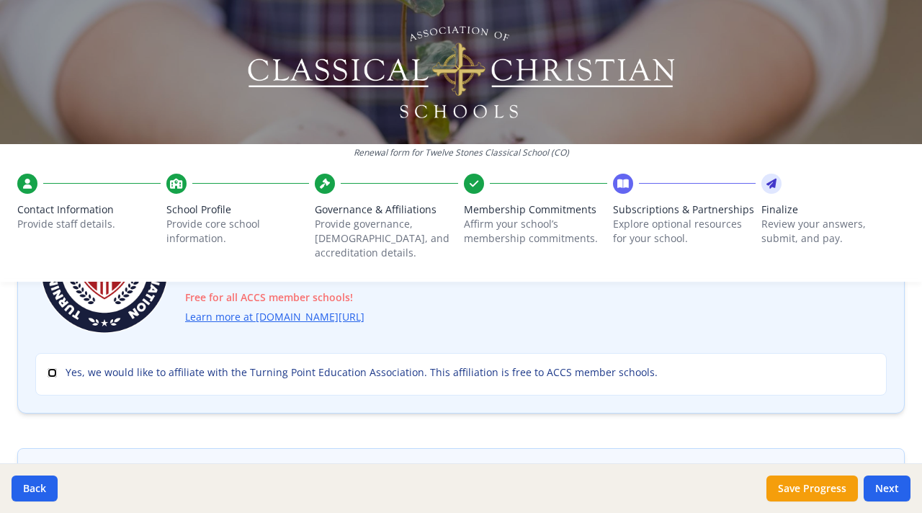
click at [52, 368] on input "Yes, we would like to affiliate with the Turning Point Education Association. T…" at bounding box center [52, 372] width 9 height 9
checkbox input "true"
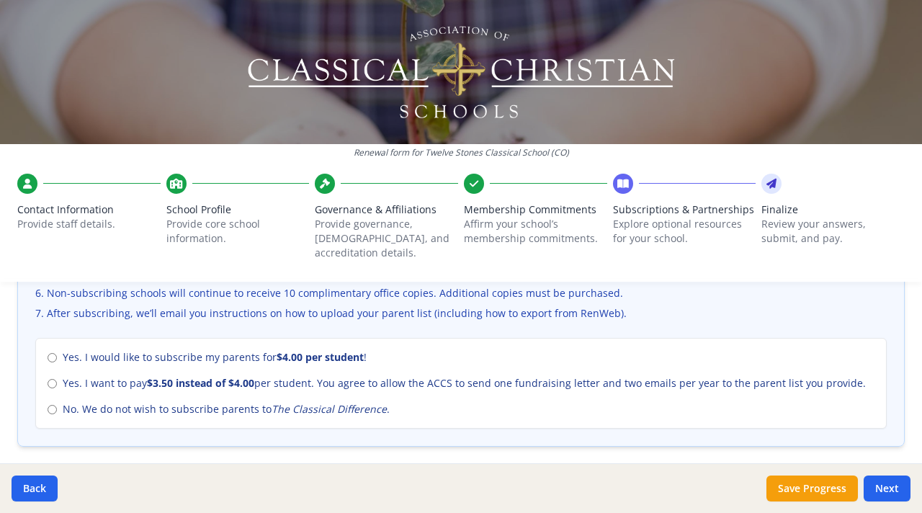
scroll to position [626, 0]
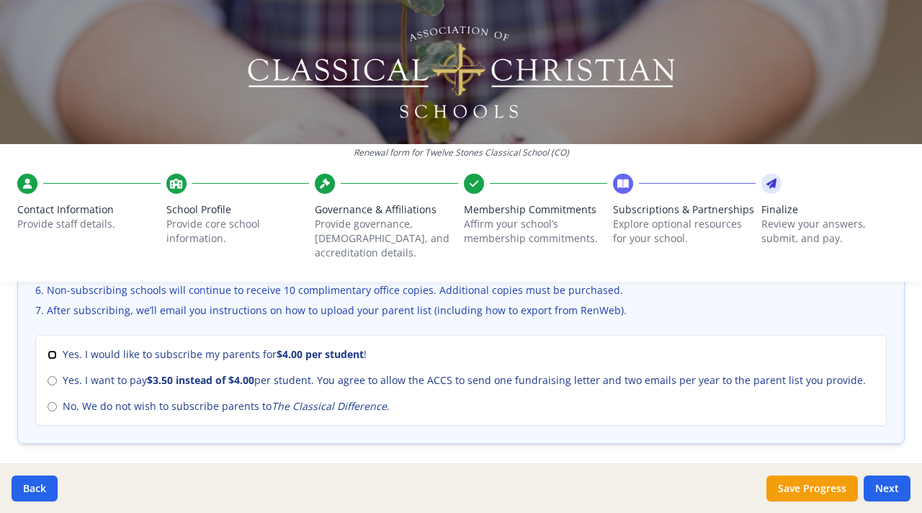
click at [55, 350] on input "Yes. I would like to subscribe my parents for $4.00 per student !" at bounding box center [52, 354] width 9 height 9
radio input "true"
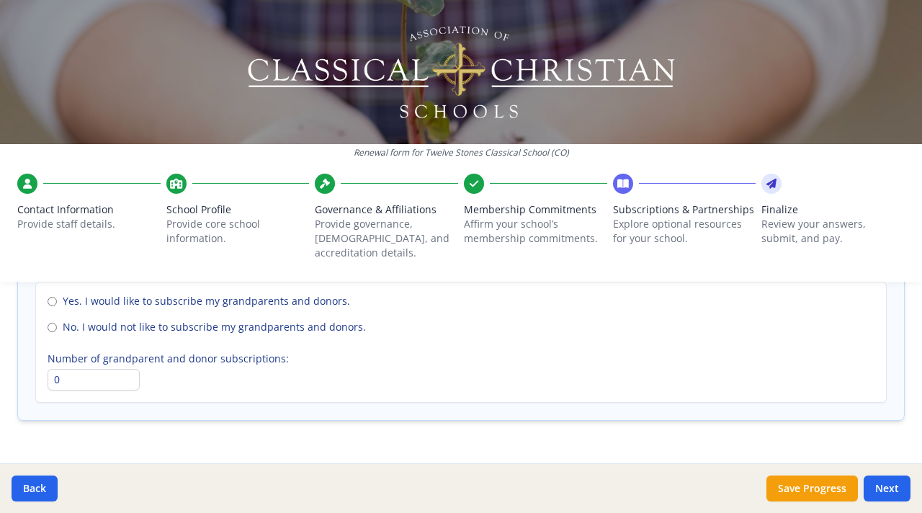
scroll to position [1114, 0]
click at [120, 368] on input "0" at bounding box center [94, 379] width 92 height 22
type input "3"
click at [890, 486] on button "Next" at bounding box center [887, 489] width 47 height 26
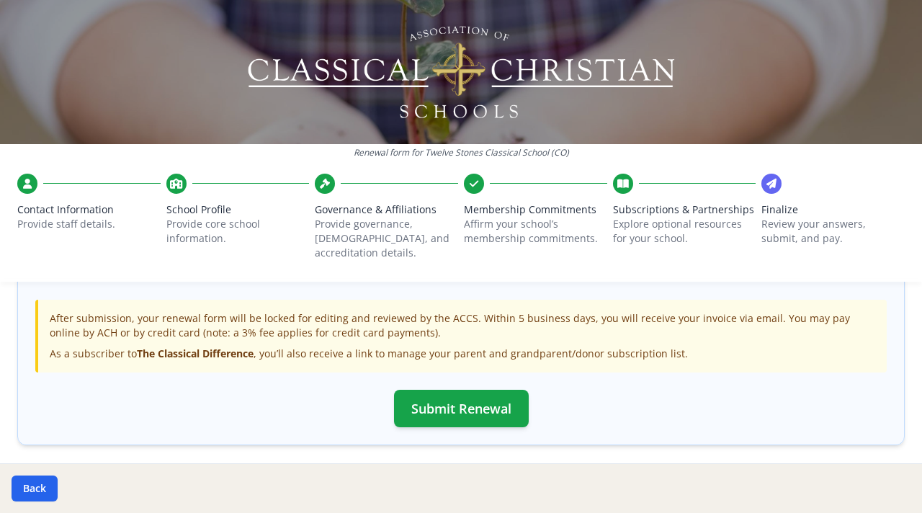
scroll to position [517, 0]
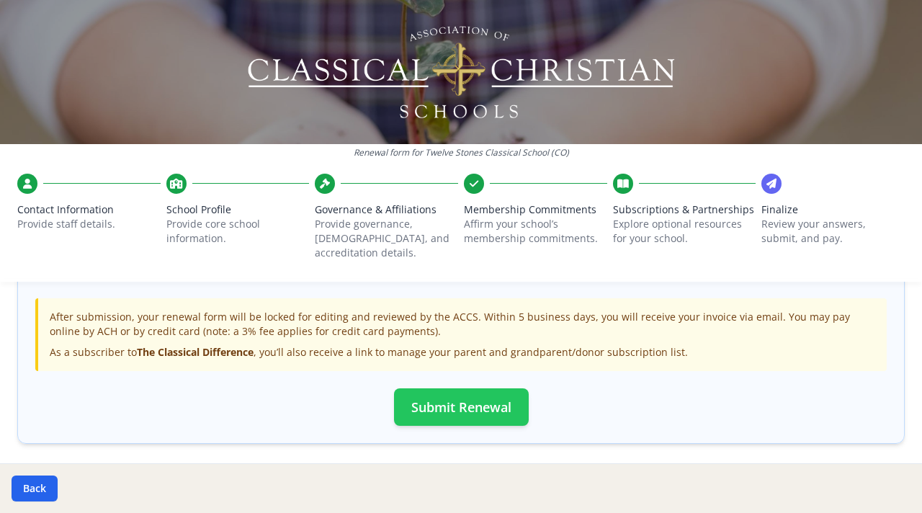
click at [494, 388] on button "Submit Renewal" at bounding box center [461, 406] width 135 height 37
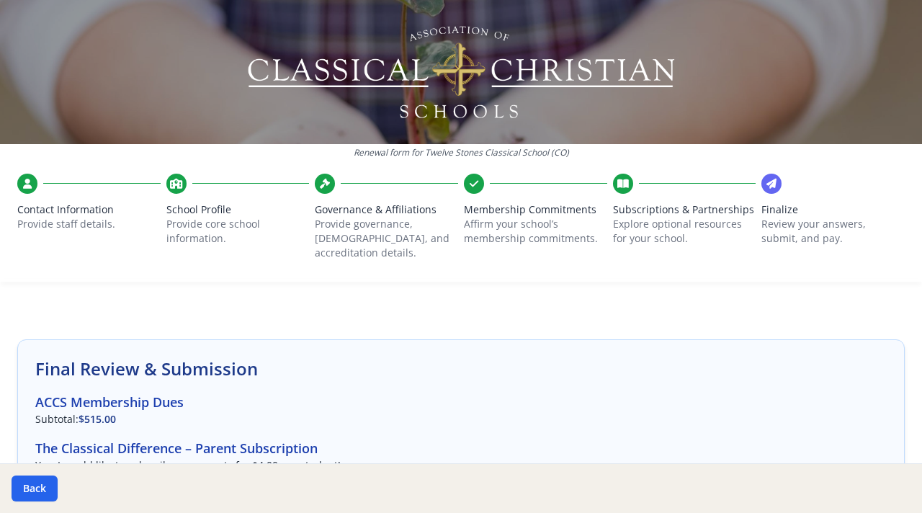
scroll to position [0, 0]
